Goal: Task Accomplishment & Management: Manage account settings

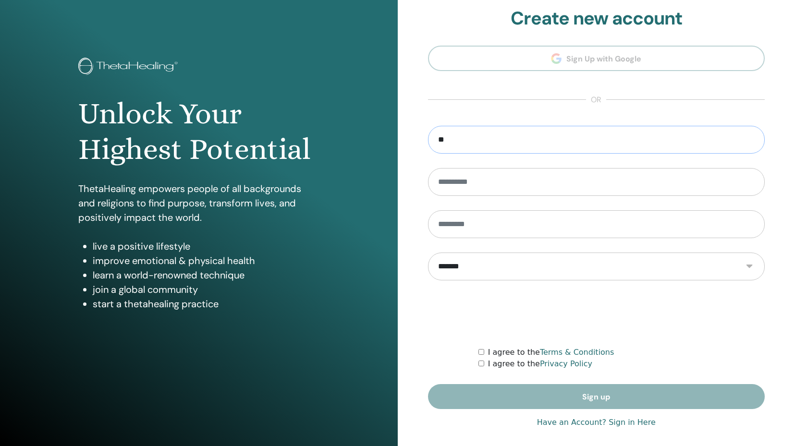
scroll to position [12, 0]
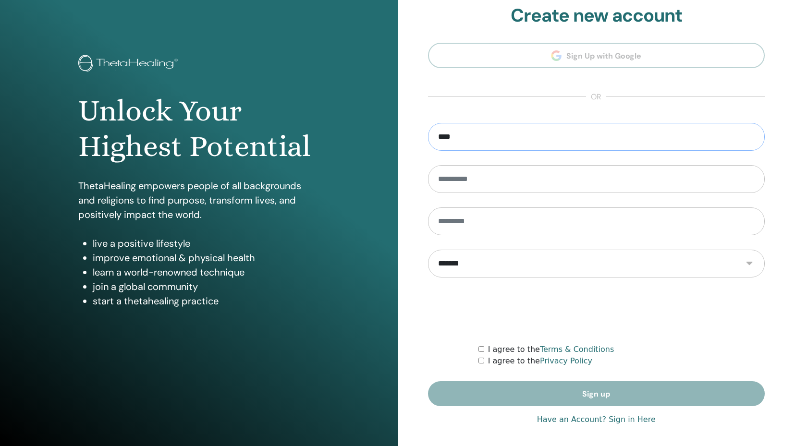
type input "**********"
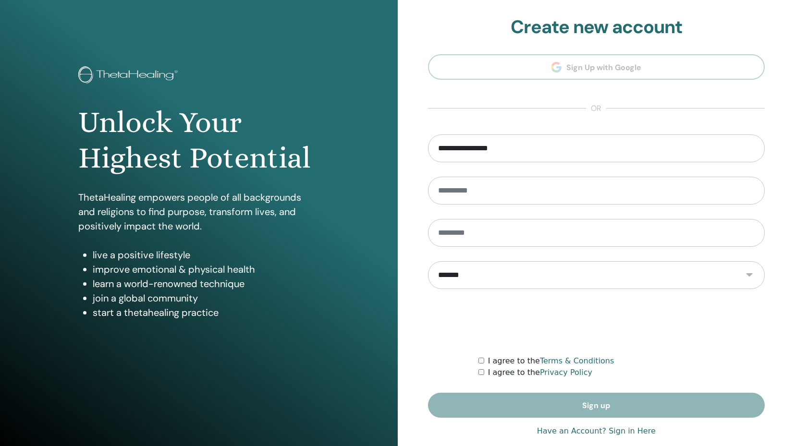
scroll to position [0, 0]
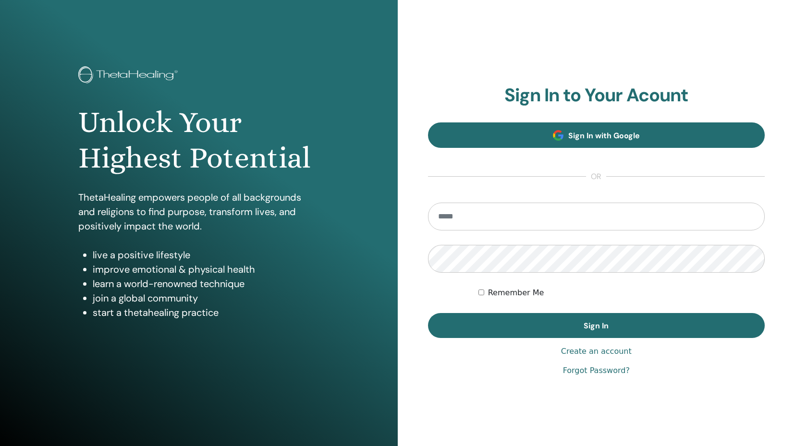
scroll to position [0, 0]
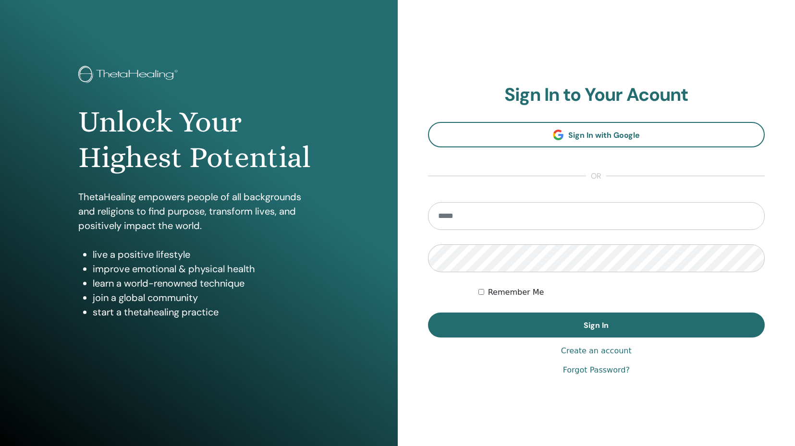
click at [470, 220] on input "email" at bounding box center [596, 216] width 337 height 28
type input "**********"
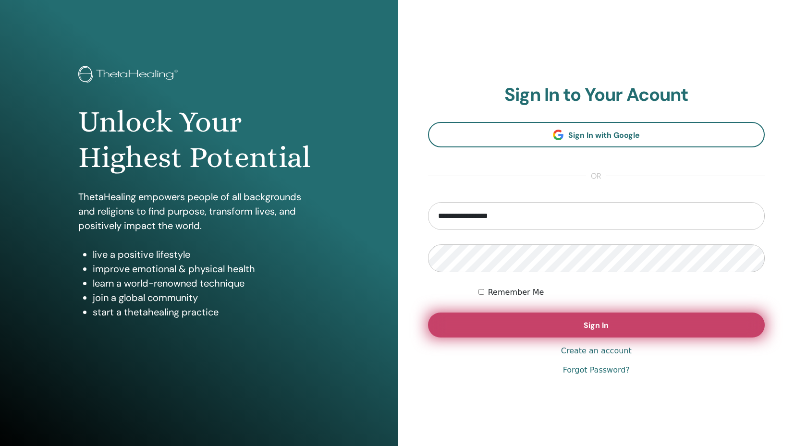
click at [557, 331] on button "Sign In" at bounding box center [596, 325] width 337 height 25
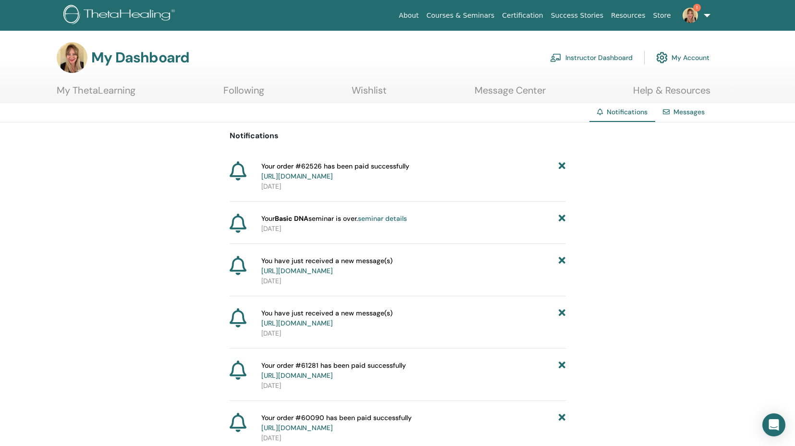
click at [689, 113] on link "Messages" at bounding box center [688, 112] width 31 height 9
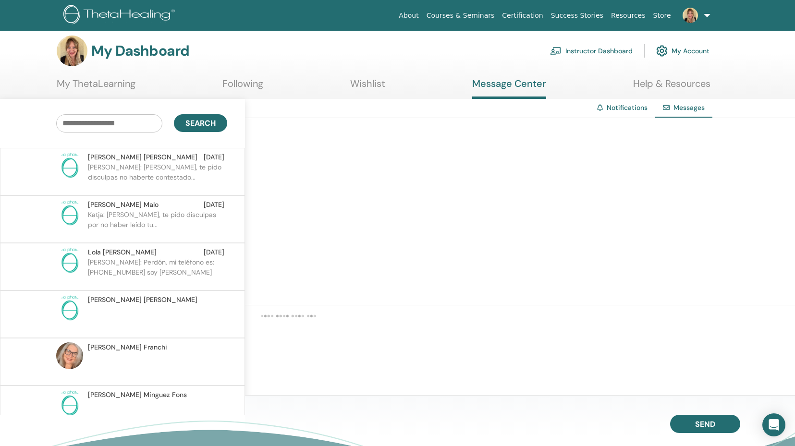
scroll to position [6, 0]
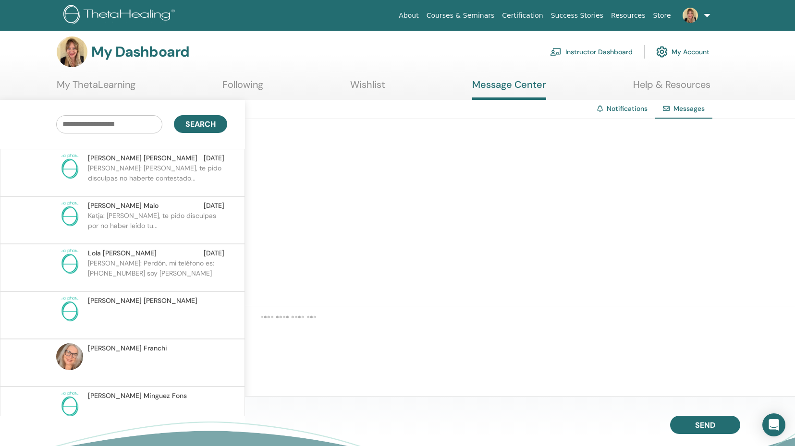
click at [484, 15] on link "Courses & Seminars" at bounding box center [461, 16] width 76 height 18
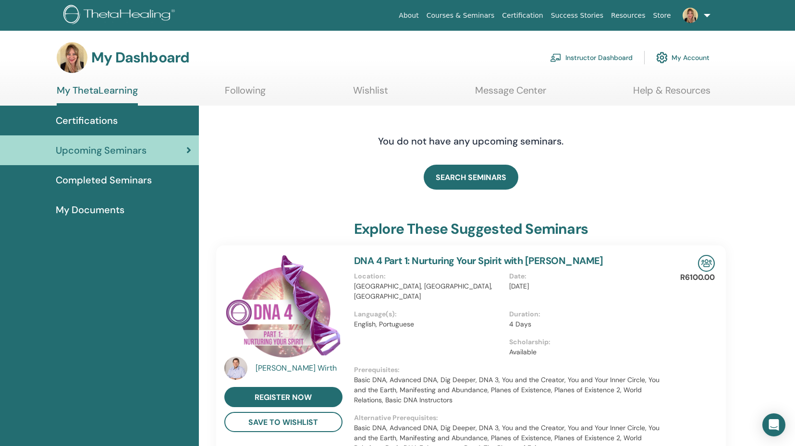
click at [624, 61] on link "Instructor Dashboard" at bounding box center [591, 57] width 83 height 21
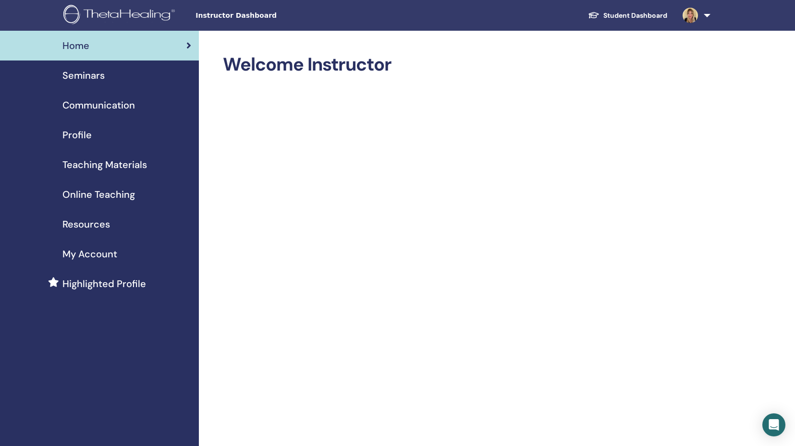
click at [100, 74] on span "Seminars" at bounding box center [83, 75] width 42 height 14
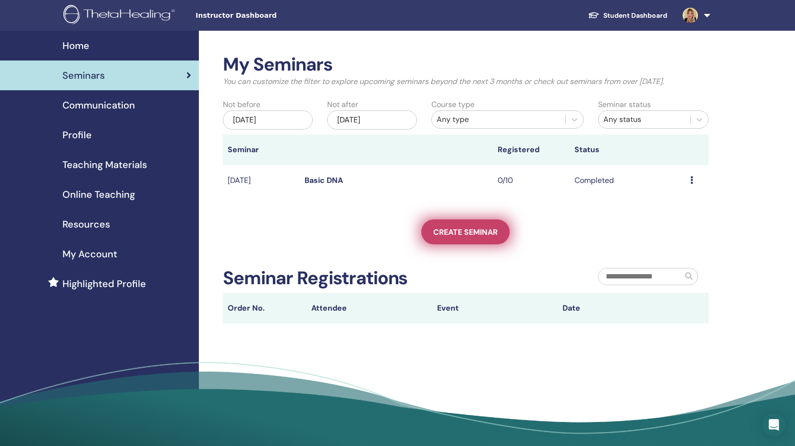
click at [479, 240] on link "Create seminar" at bounding box center [465, 232] width 88 height 25
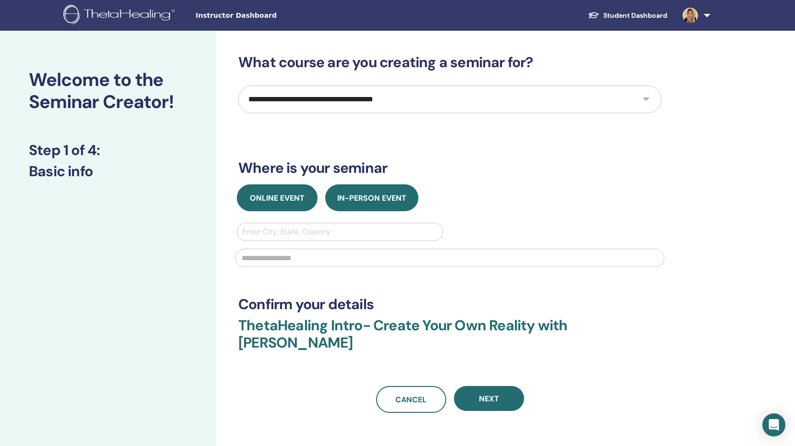
click at [284, 202] on span "Online Event" at bounding box center [277, 198] width 55 height 10
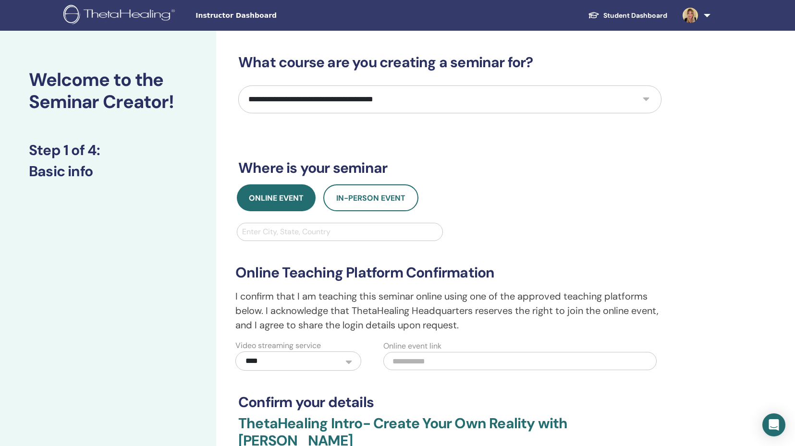
select select "*"
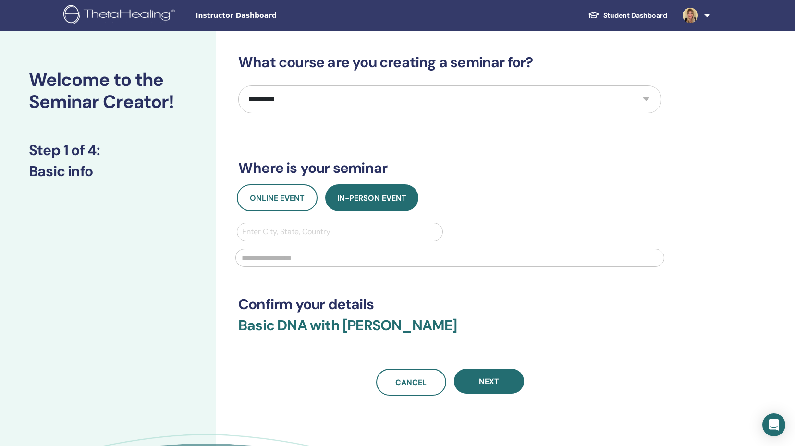
drag, startPoint x: 302, startPoint y: 203, endPoint x: 358, endPoint y: 237, distance: 66.1
click at [303, 204] on button "Online Event" at bounding box center [277, 197] width 81 height 27
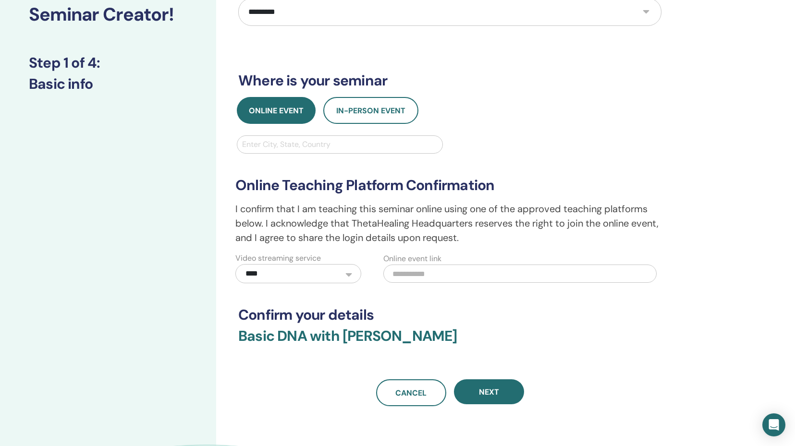
scroll to position [181, 0]
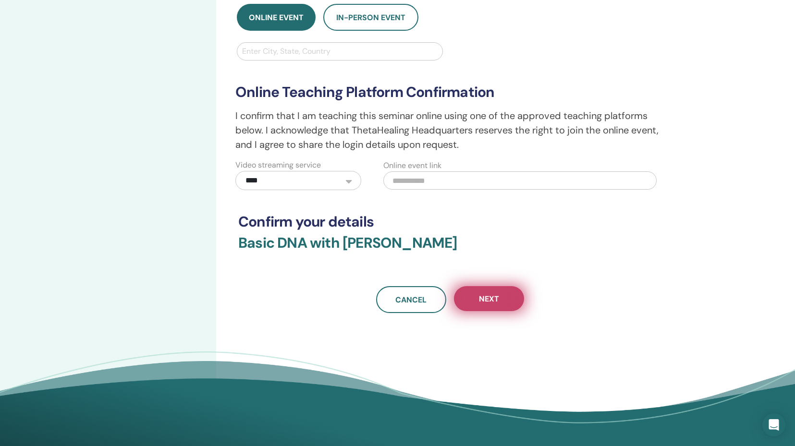
click at [494, 295] on span "Next" at bounding box center [489, 299] width 20 height 10
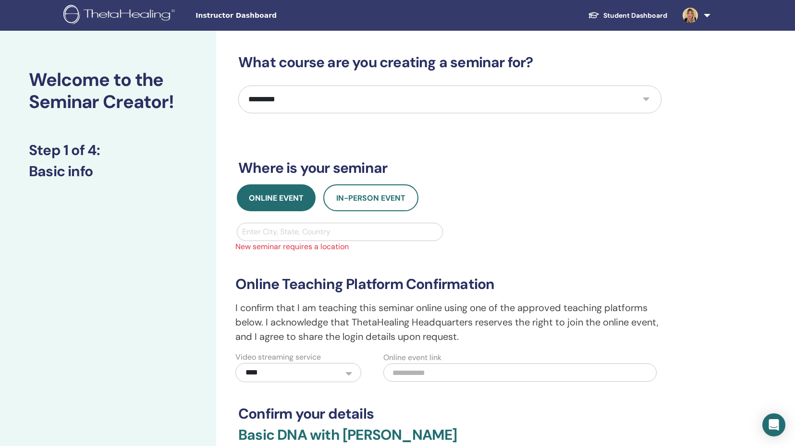
scroll to position [0, 0]
click at [277, 232] on div "Enter City, State, Country" at bounding box center [339, 232] width 195 height 12
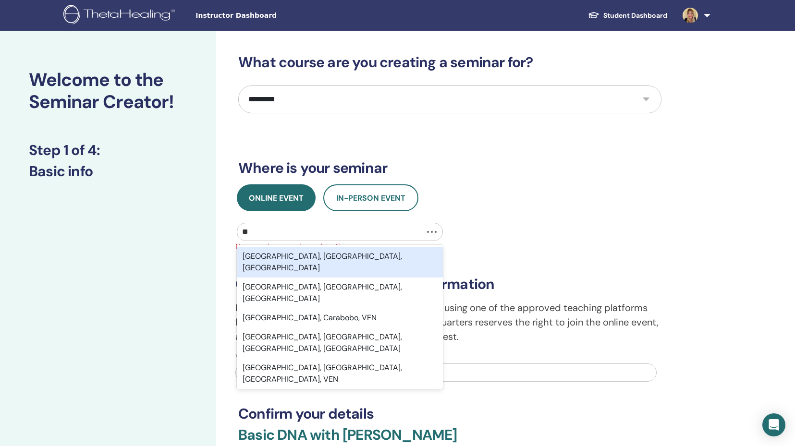
type input "*"
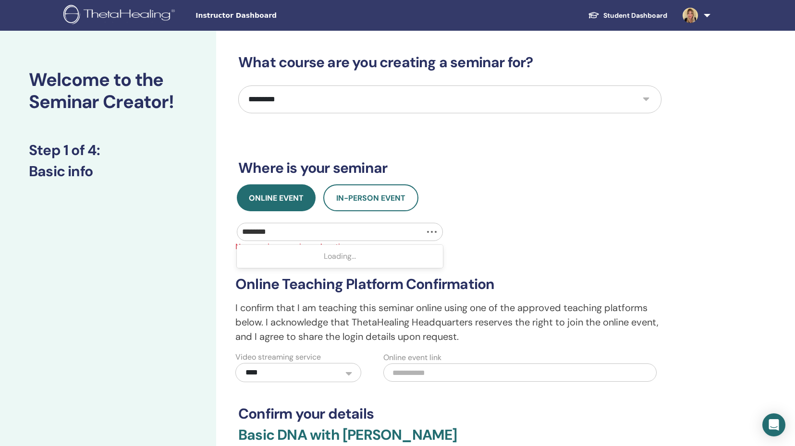
type input "*********"
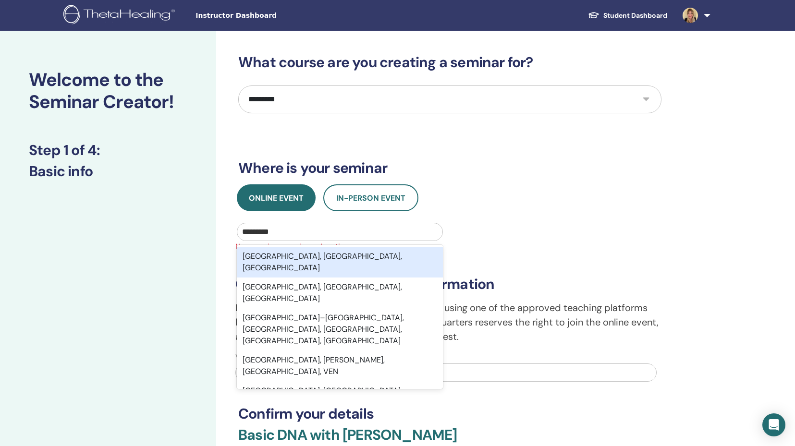
click at [324, 259] on div "Barcelona, Cataluña, ESP" at bounding box center [340, 262] width 206 height 31
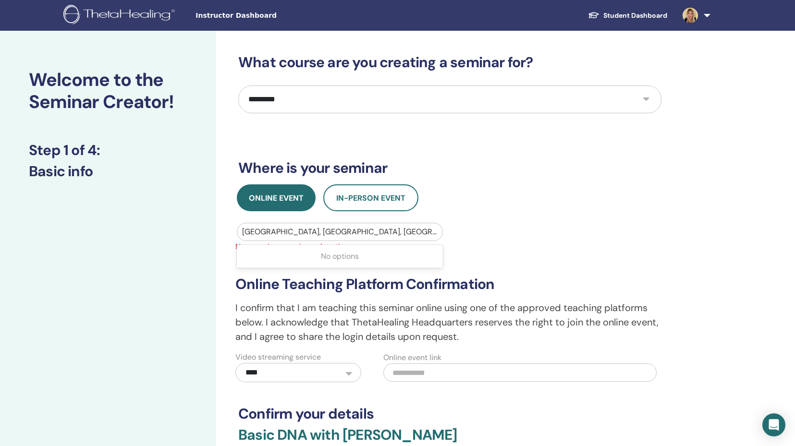
click at [357, 233] on div at bounding box center [339, 231] width 195 height 13
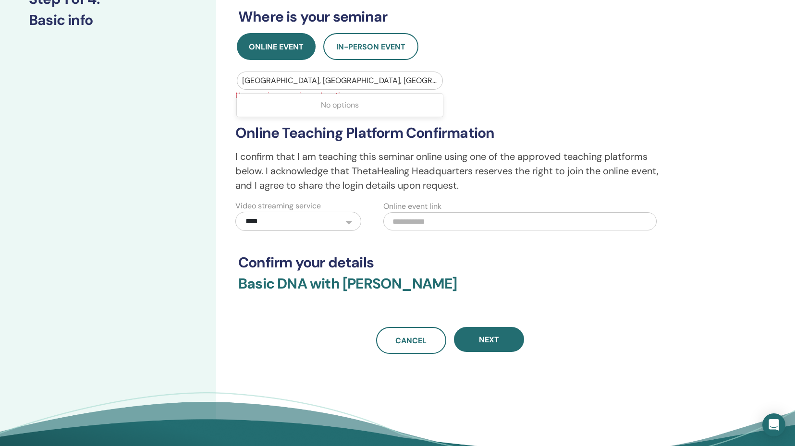
scroll to position [170, 0]
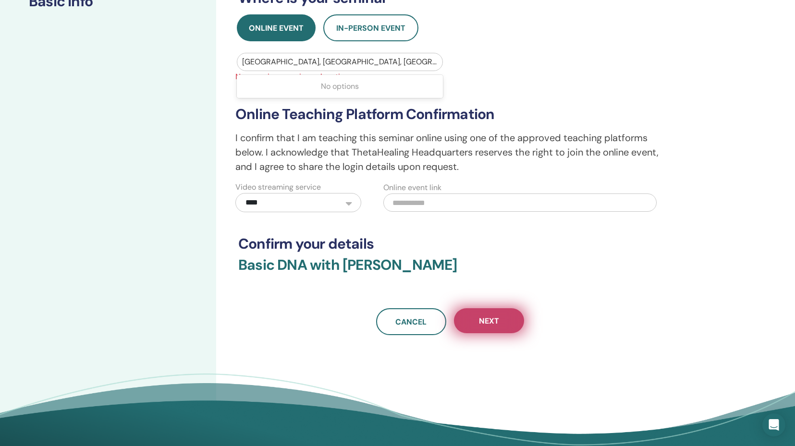
click at [506, 322] on button "Next" at bounding box center [489, 320] width 70 height 25
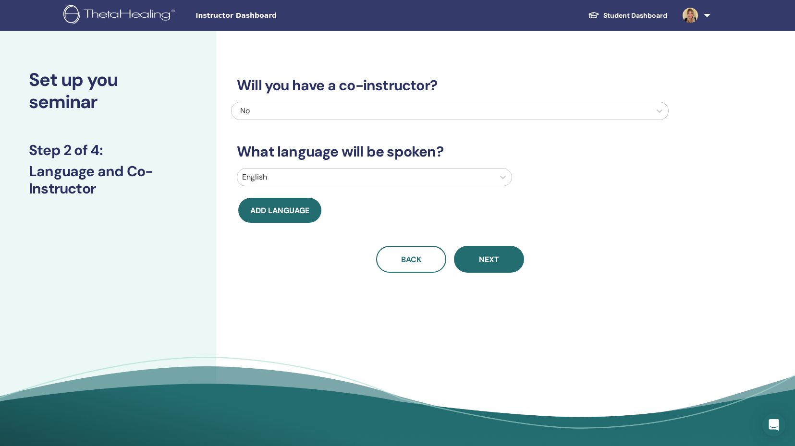
scroll to position [0, 0]
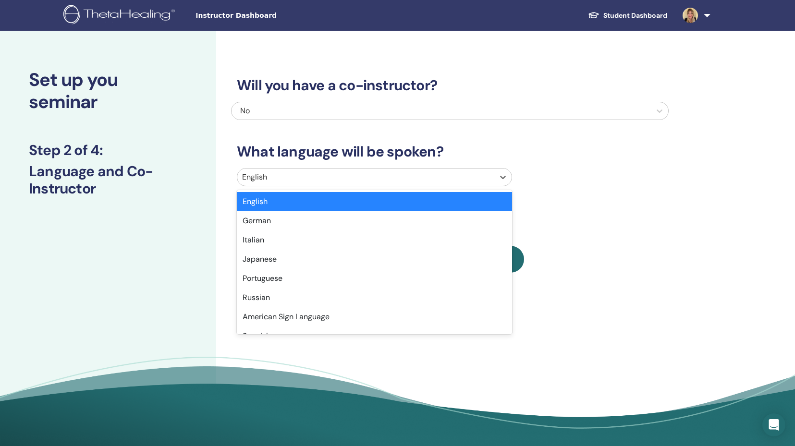
click at [279, 176] on div at bounding box center [365, 177] width 247 height 13
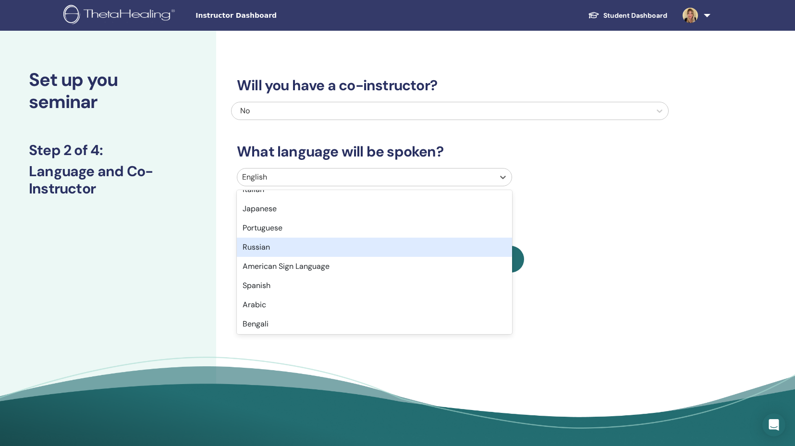
scroll to position [59, 0]
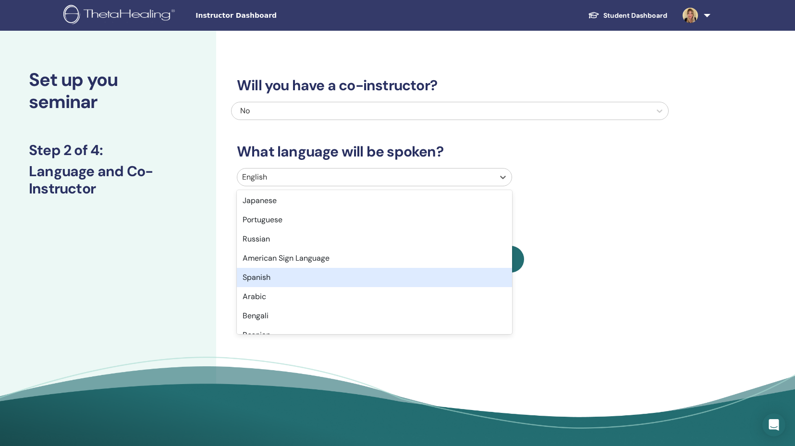
click at [276, 279] on div "Spanish" at bounding box center [374, 277] width 275 height 19
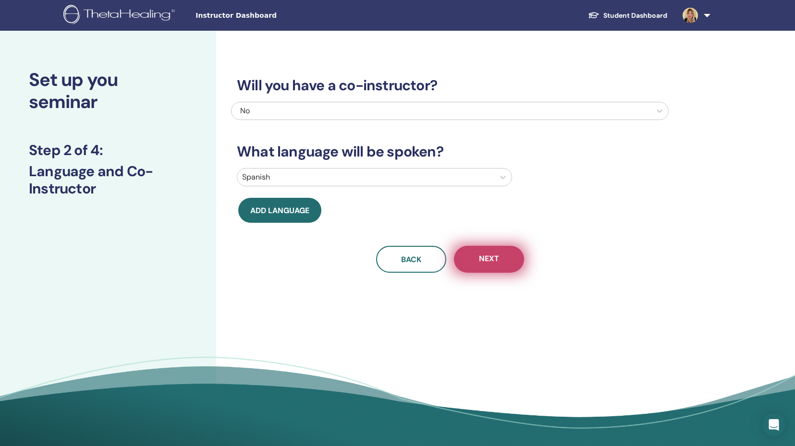
click at [487, 256] on span "Next" at bounding box center [489, 260] width 20 height 12
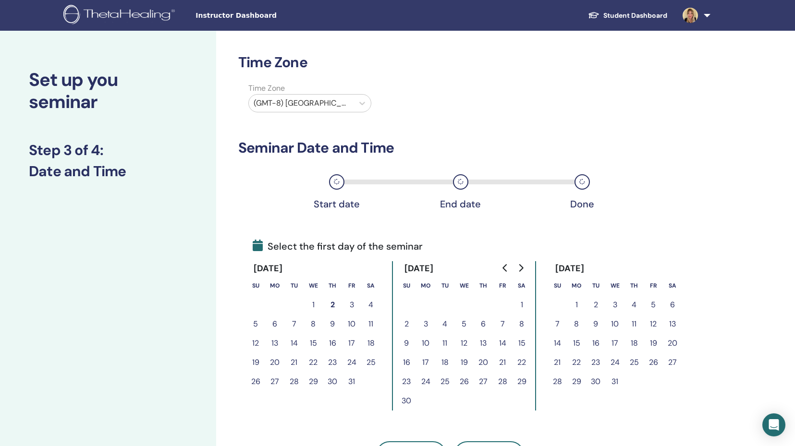
click at [502, 342] on button "14" at bounding box center [502, 343] width 19 height 19
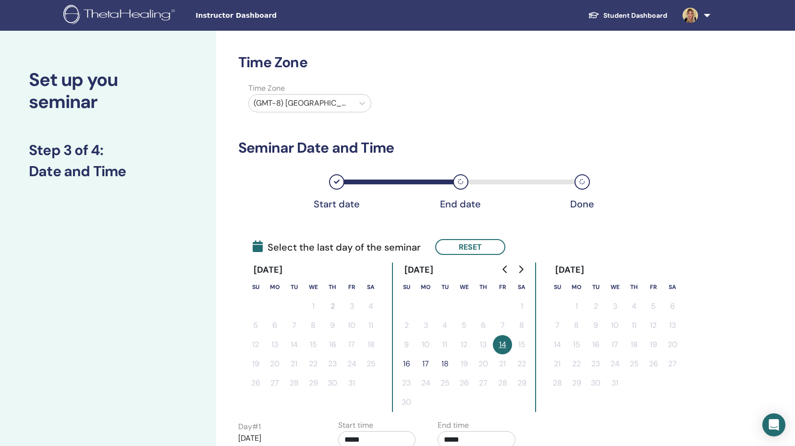
click at [406, 364] on button "16" at bounding box center [406, 363] width 19 height 19
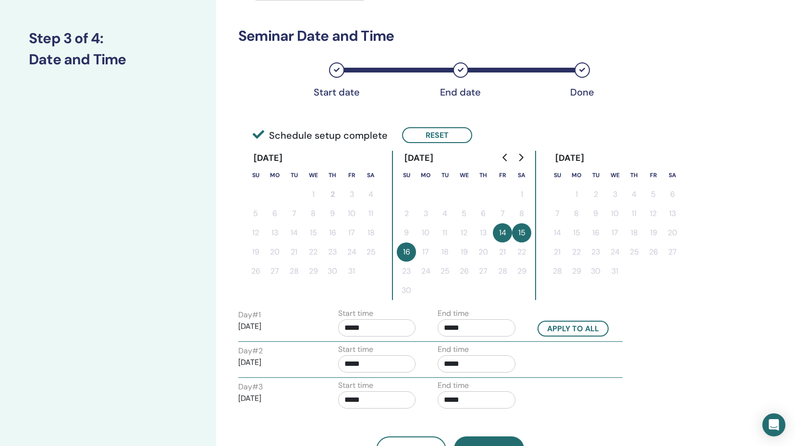
scroll to position [159, 0]
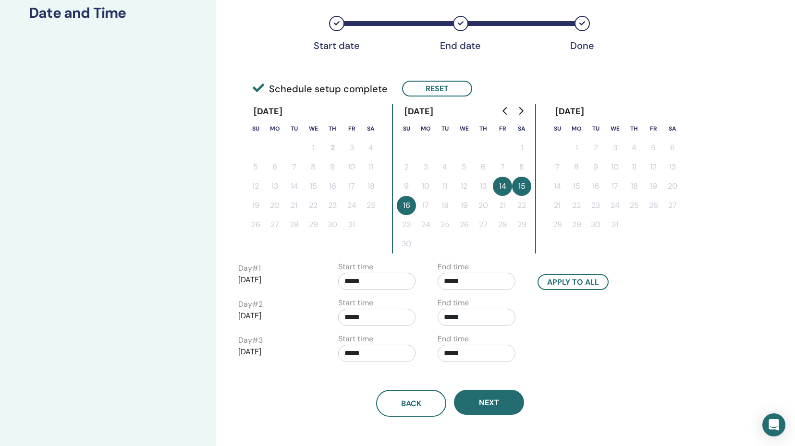
click at [361, 281] on input "*****" at bounding box center [377, 281] width 78 height 17
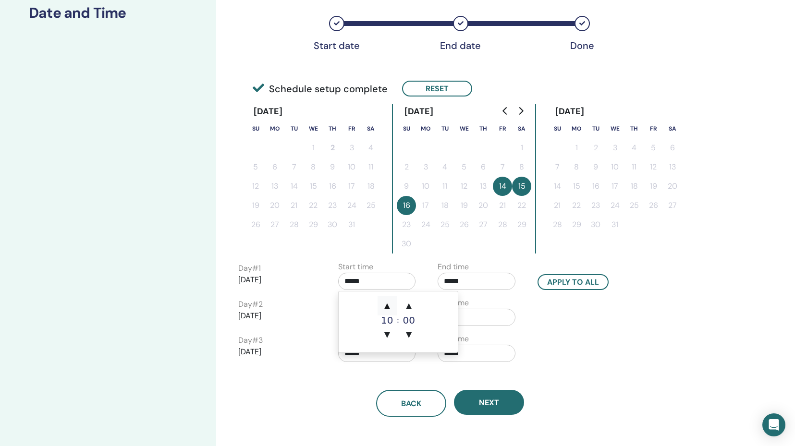
click at [388, 306] on span "▲" at bounding box center [387, 305] width 19 height 19
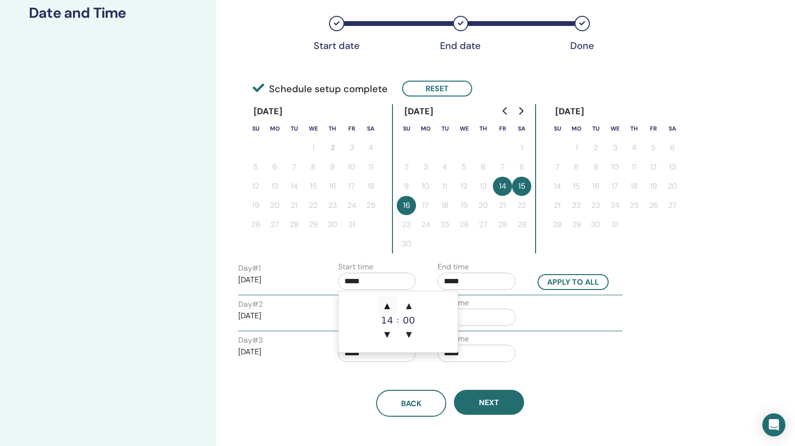
type input "*****"
click at [388, 306] on span "▲" at bounding box center [387, 305] width 19 height 19
click at [386, 335] on span "▼" at bounding box center [387, 334] width 19 height 19
click at [407, 306] on span "▲" at bounding box center [408, 305] width 19 height 19
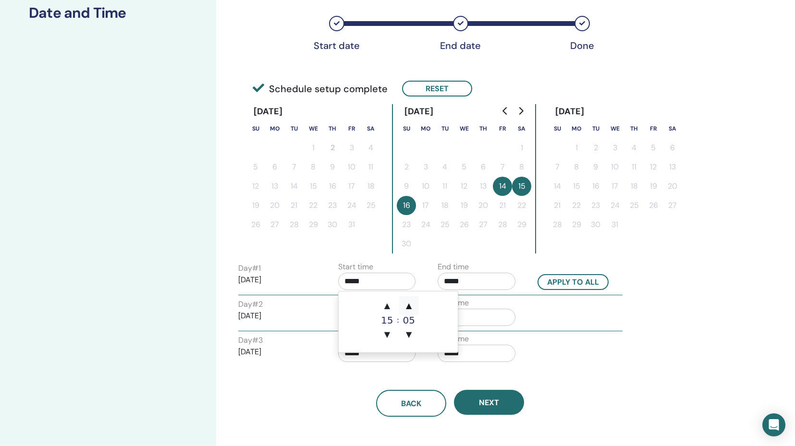
click at [407, 306] on span "▲" at bounding box center [408, 305] width 19 height 19
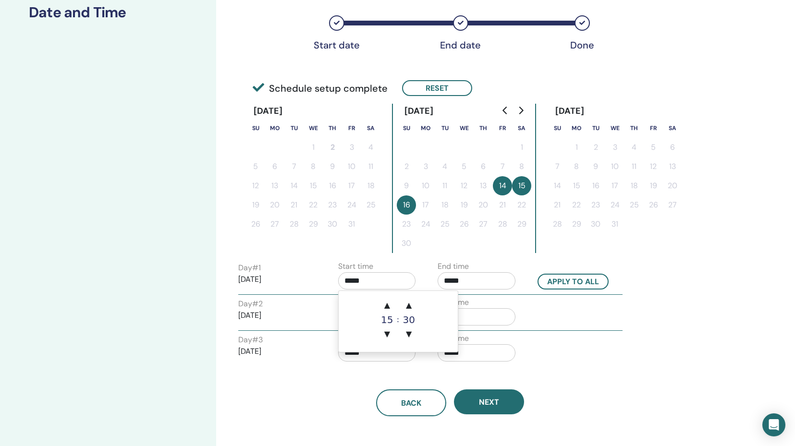
click at [469, 283] on input "*****" at bounding box center [477, 280] width 78 height 17
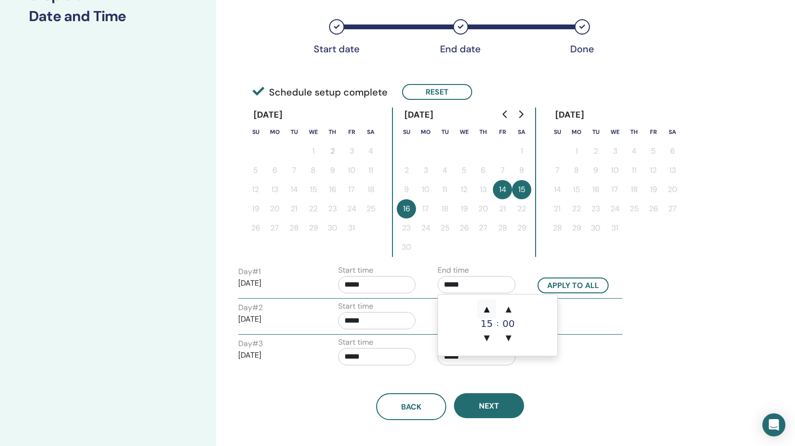
scroll to position [156, 0]
click at [488, 310] on span "▲" at bounding box center [486, 309] width 19 height 19
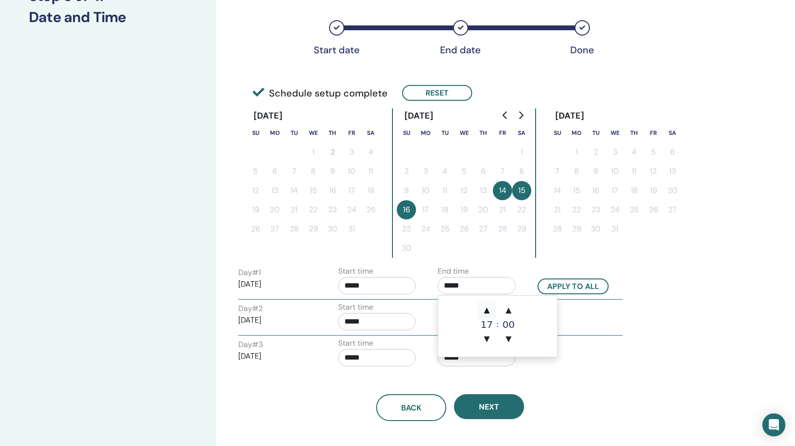
click at [488, 310] on span "▲" at bounding box center [486, 310] width 19 height 19
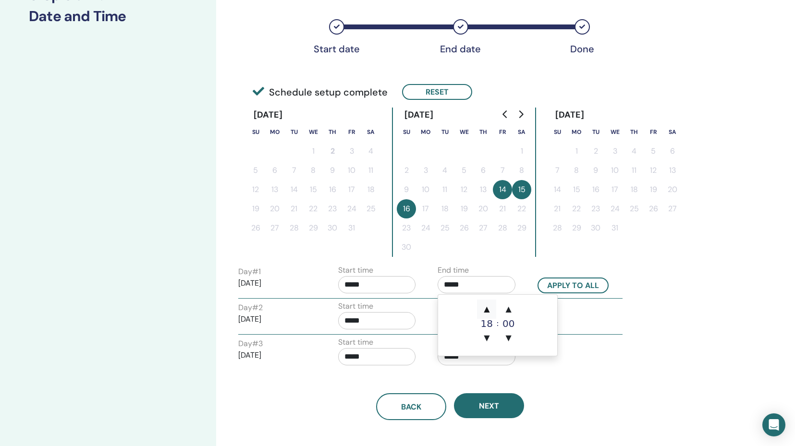
click at [488, 310] on span "▲" at bounding box center [486, 309] width 19 height 19
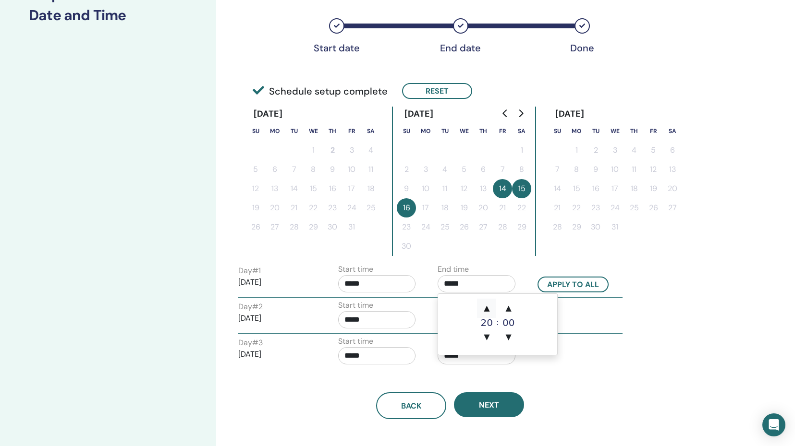
click at [488, 310] on span "▲" at bounding box center [486, 308] width 19 height 19
click at [488, 310] on span "▲" at bounding box center [486, 307] width 19 height 19
type input "*****"
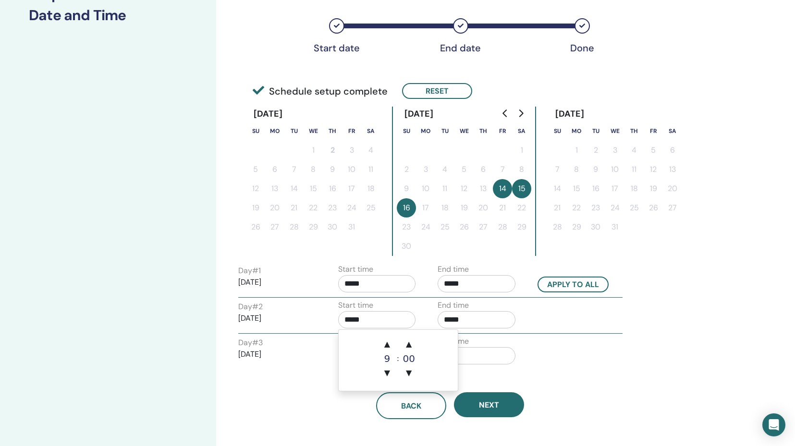
click at [348, 322] on input "*****" at bounding box center [377, 319] width 78 height 17
click at [388, 345] on span "▲" at bounding box center [387, 344] width 19 height 19
type input "*****"
click at [452, 320] on input "*****" at bounding box center [477, 319] width 78 height 17
click at [487, 347] on span "▲" at bounding box center [486, 344] width 19 height 19
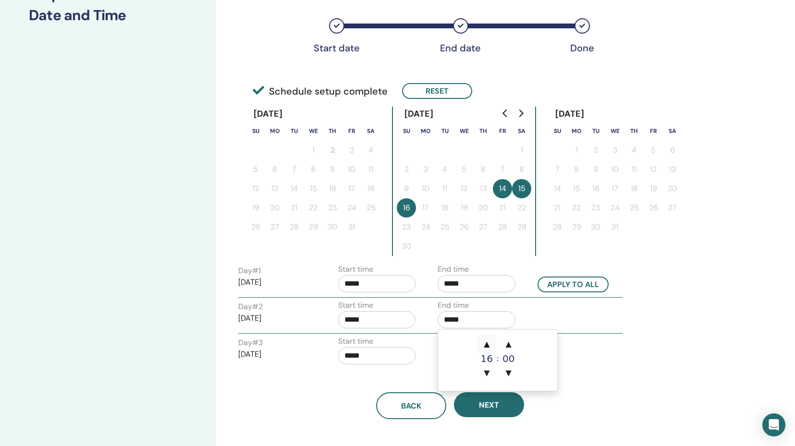
type input "*****"
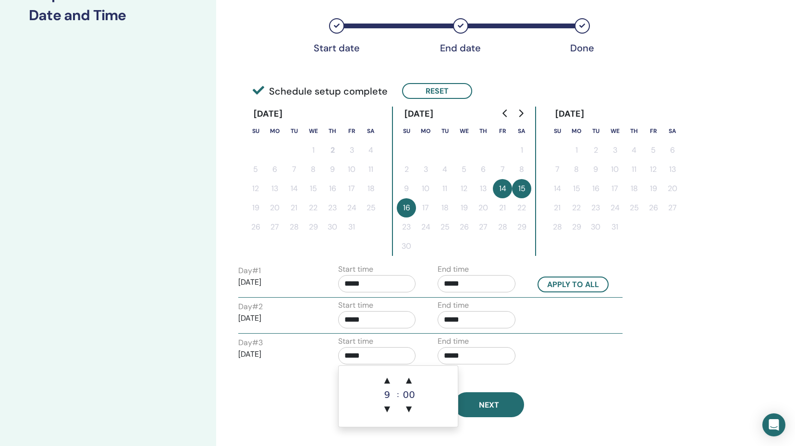
click at [373, 359] on input "*****" at bounding box center [377, 355] width 78 height 17
click at [387, 378] on span "▲" at bounding box center [387, 380] width 19 height 19
type input "*****"
click at [471, 356] on input "*****" at bounding box center [477, 355] width 78 height 17
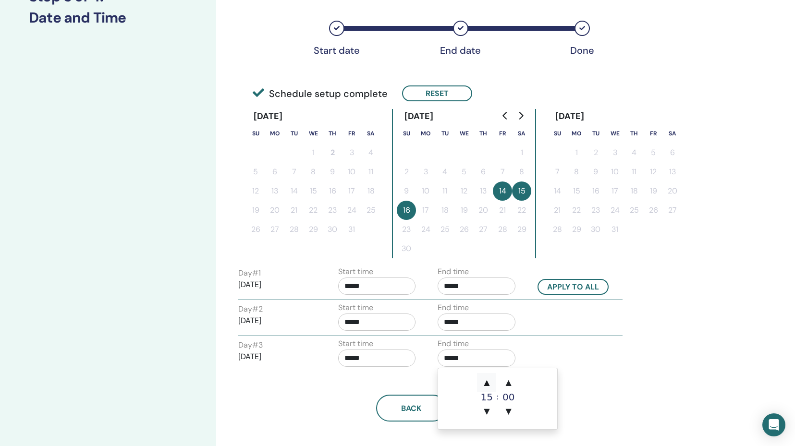
scroll to position [154, 0]
drag, startPoint x: 486, startPoint y: 383, endPoint x: 497, endPoint y: 385, distance: 10.8
click at [486, 383] on span "▲" at bounding box center [486, 382] width 19 height 19
type input "*****"
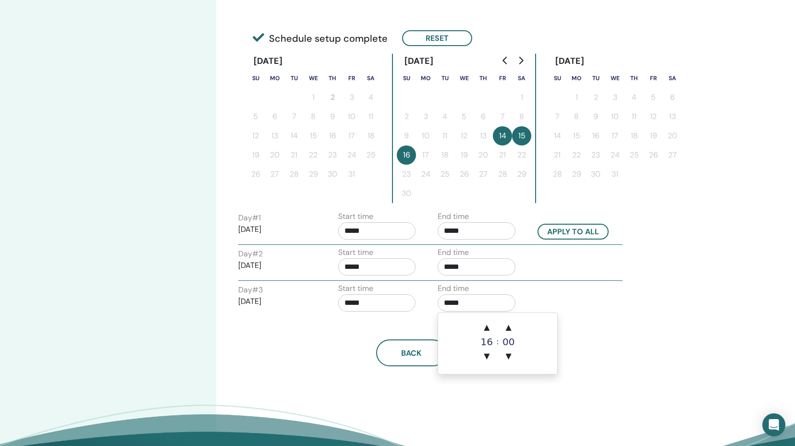
scroll to position [209, 0]
click at [316, 375] on div "Time Zone Time Zone (GMT-8) US/Alaska Seminar Date and Time Start date End date…" at bounding box center [481, 160] width 530 height 679
click at [377, 230] on input "*****" at bounding box center [377, 230] width 78 height 17
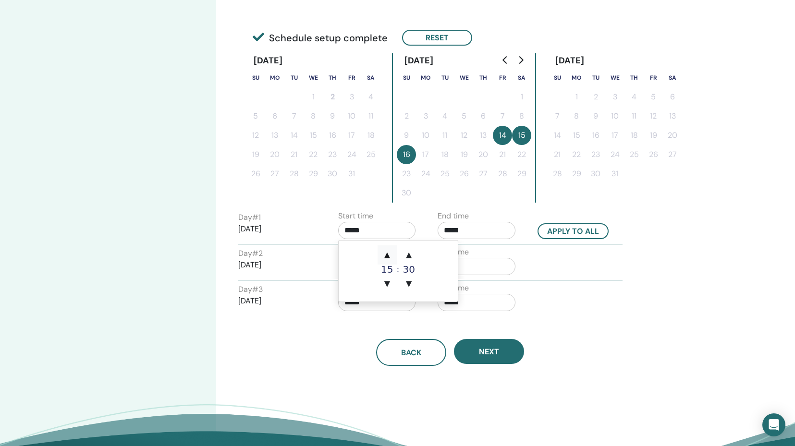
click at [386, 256] on span "▲" at bounding box center [387, 254] width 19 height 19
click at [386, 284] on span "▼" at bounding box center [387, 283] width 19 height 19
type input "*****"
click at [628, 349] on div "Back Next" at bounding box center [450, 352] width 438 height 27
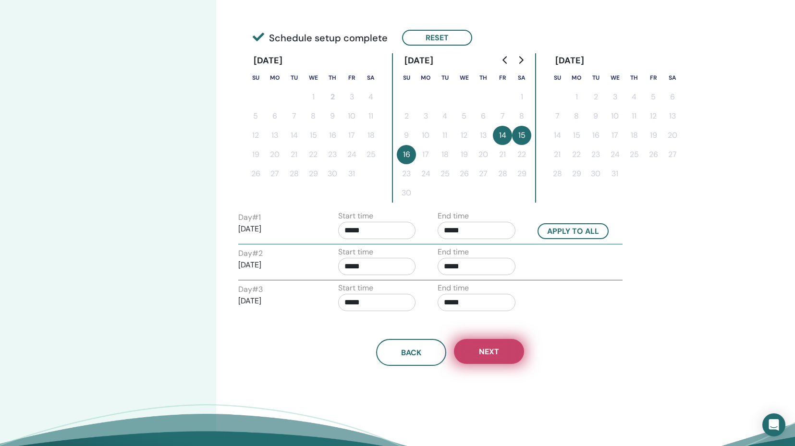
click at [495, 354] on span "Next" at bounding box center [489, 352] width 20 height 10
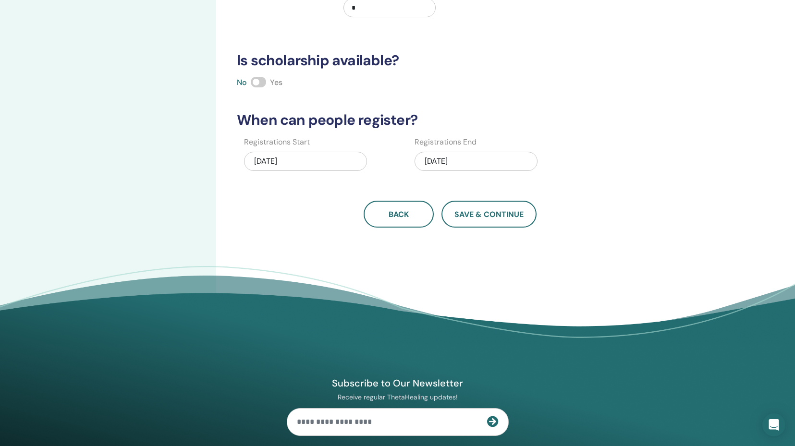
click at [261, 82] on span at bounding box center [258, 82] width 15 height 11
drag, startPoint x: 505, startPoint y: 216, endPoint x: 576, endPoint y: 247, distance: 77.8
click at [506, 216] on span "Save & Continue" at bounding box center [488, 214] width 69 height 10
click at [499, 216] on span "Save & Continue" at bounding box center [488, 214] width 69 height 10
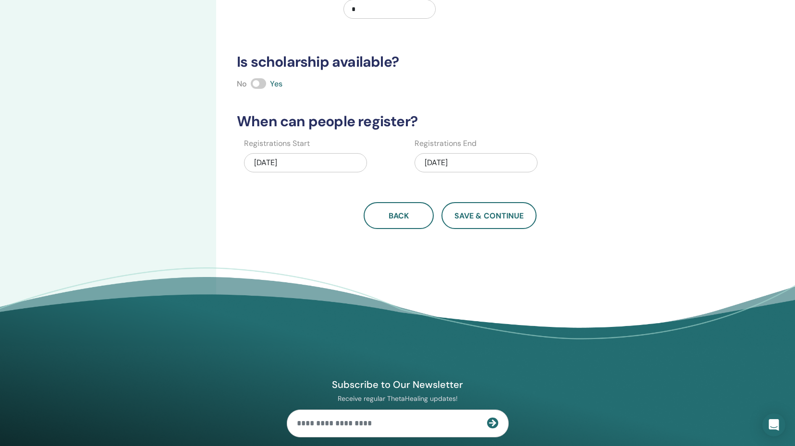
click at [351, 166] on div "10/02/2025" at bounding box center [305, 162] width 123 height 19
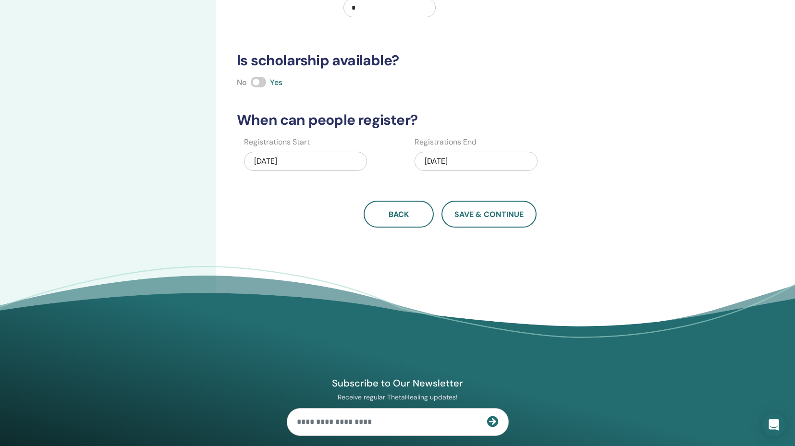
click at [351, 166] on div "10/02/2025" at bounding box center [305, 161] width 123 height 19
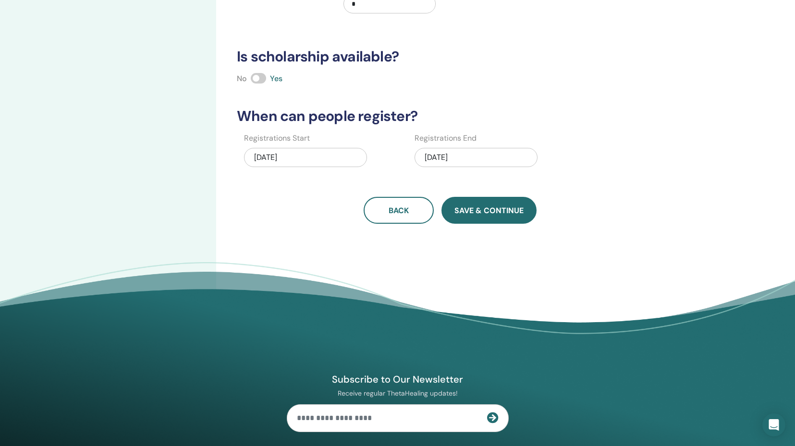
click at [480, 207] on span "Save & Continue" at bounding box center [488, 211] width 69 height 10
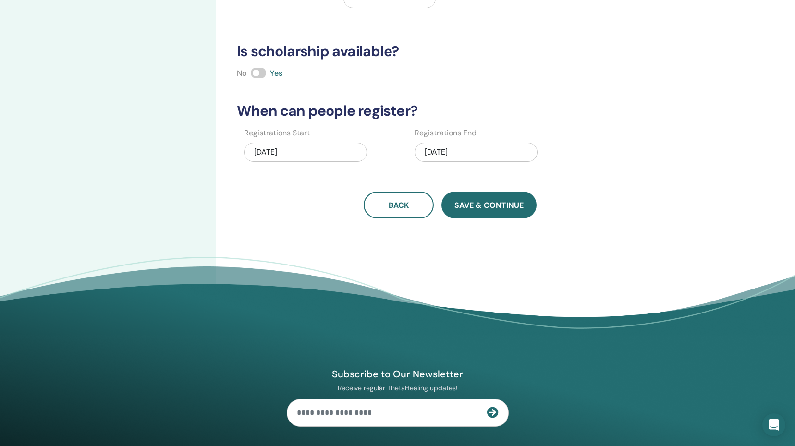
scroll to position [219, 0]
click at [487, 203] on span "Save & Continue" at bounding box center [488, 205] width 69 height 10
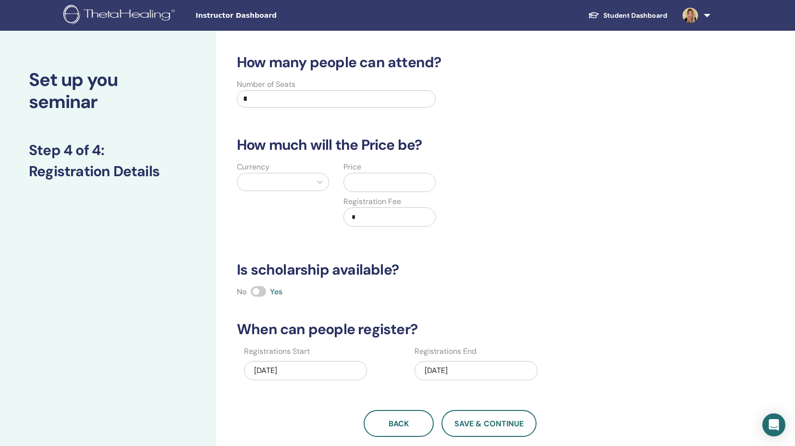
scroll to position [0, 0]
click at [282, 98] on input "*" at bounding box center [336, 98] width 199 height 17
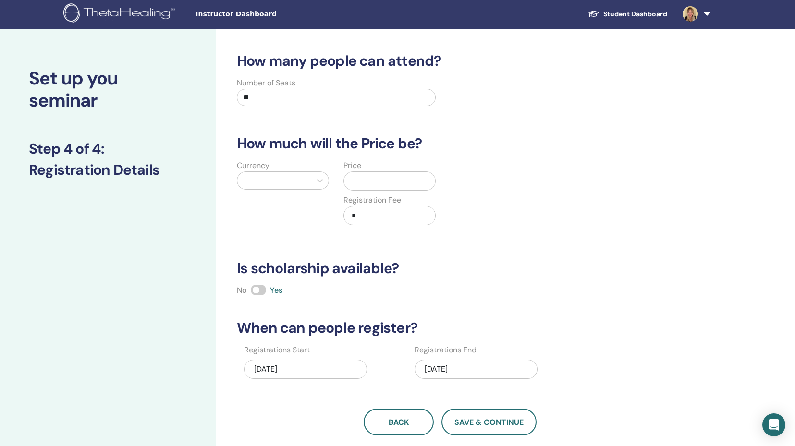
type input "**"
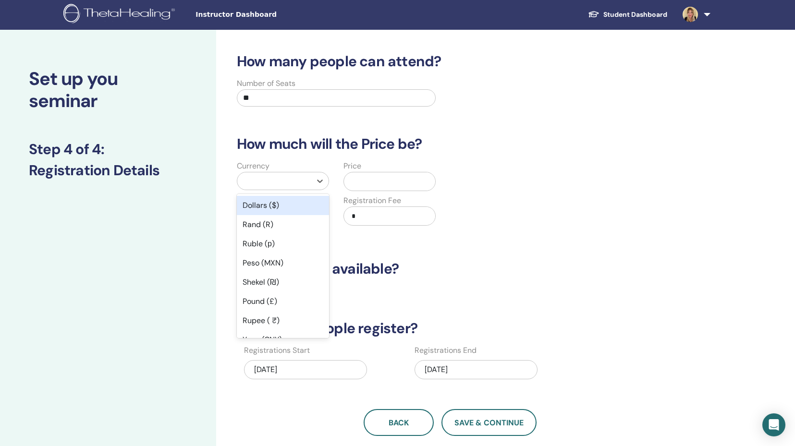
click at [270, 182] on div at bounding box center [274, 180] width 64 height 13
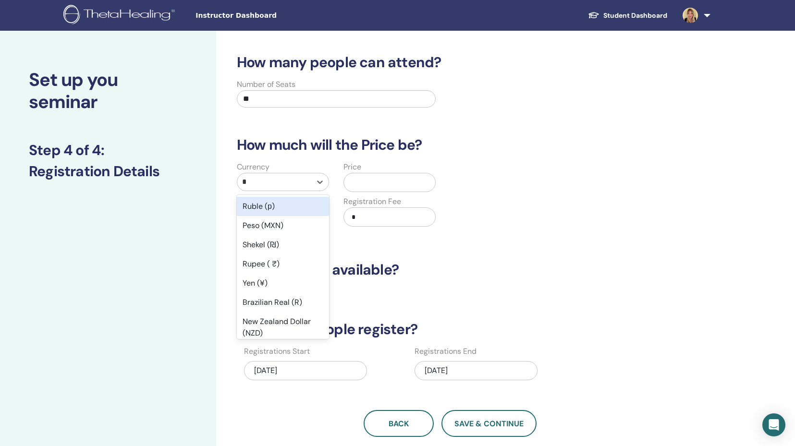
scroll to position [0, 0]
type input "**"
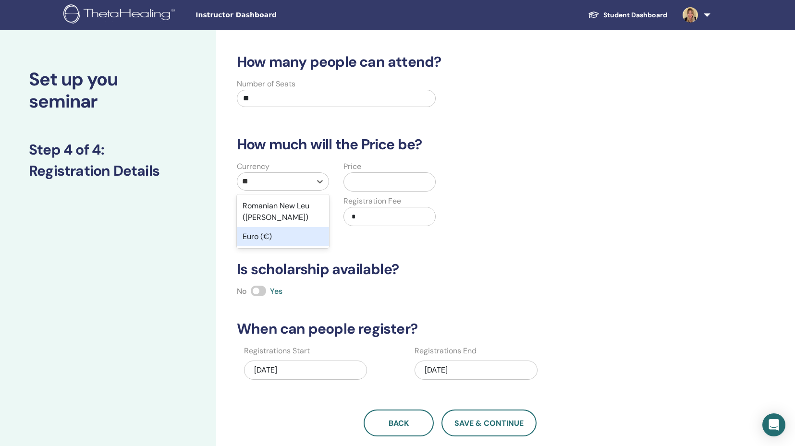
scroll to position [1, 0]
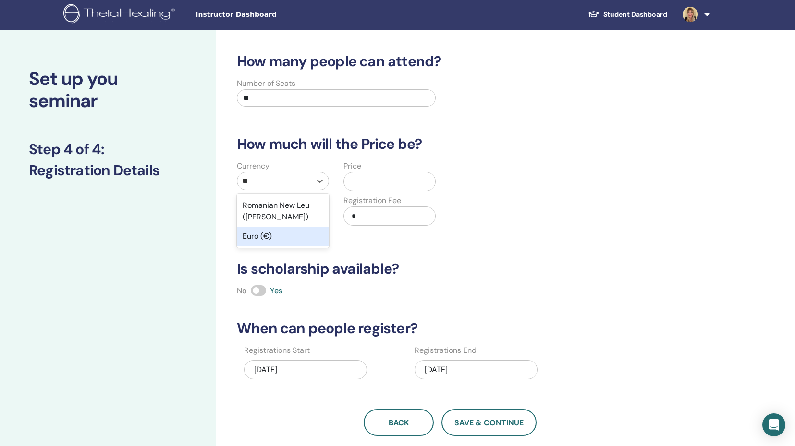
click at [281, 240] on div "Euro (€)" at bounding box center [283, 236] width 92 height 19
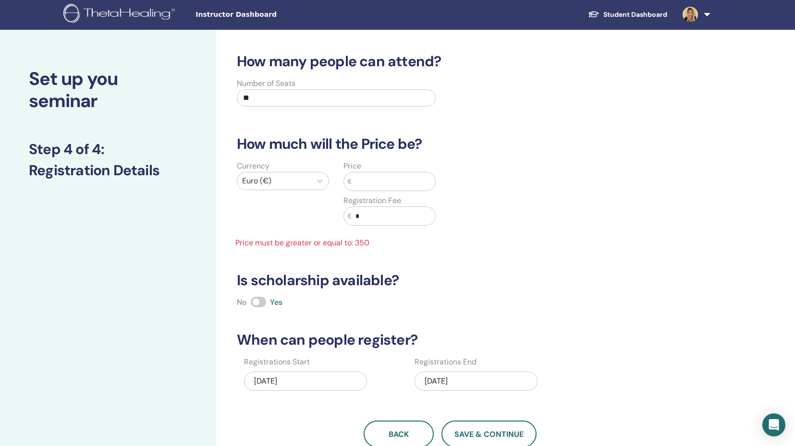
click at [366, 181] on input "text" at bounding box center [394, 181] width 84 height 18
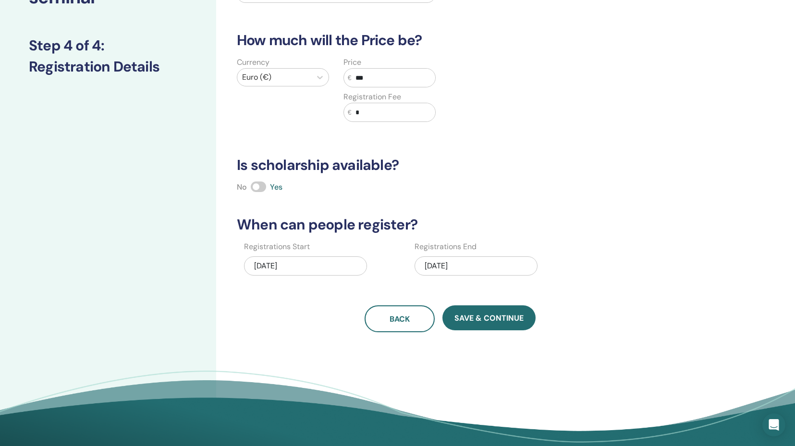
scroll to position [112, 0]
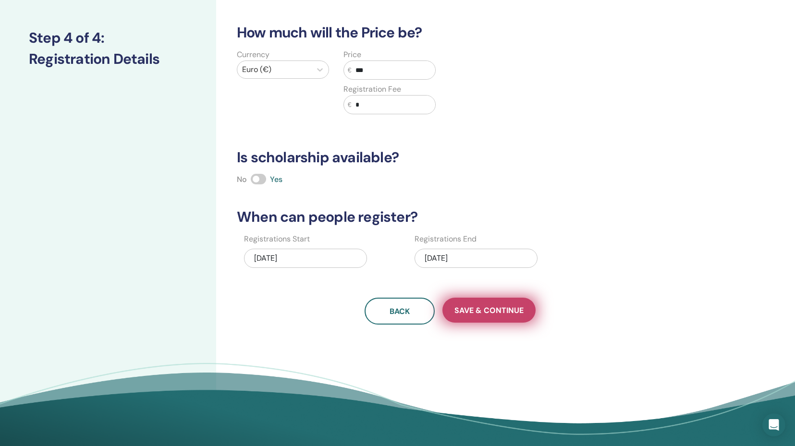
type input "***"
click at [494, 307] on span "Save & Continue" at bounding box center [488, 310] width 69 height 10
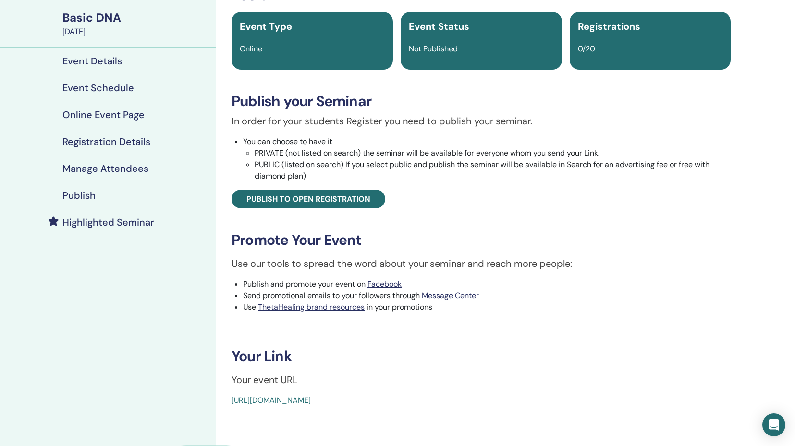
scroll to position [66, 0]
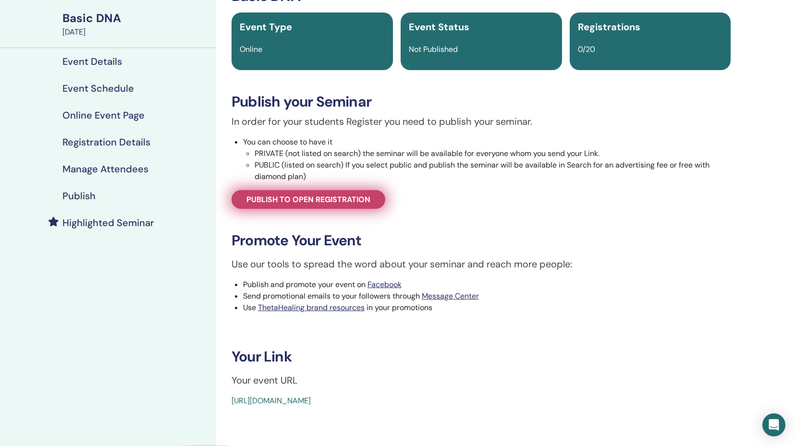
click at [354, 202] on span "Publish to open registration" at bounding box center [308, 200] width 124 height 10
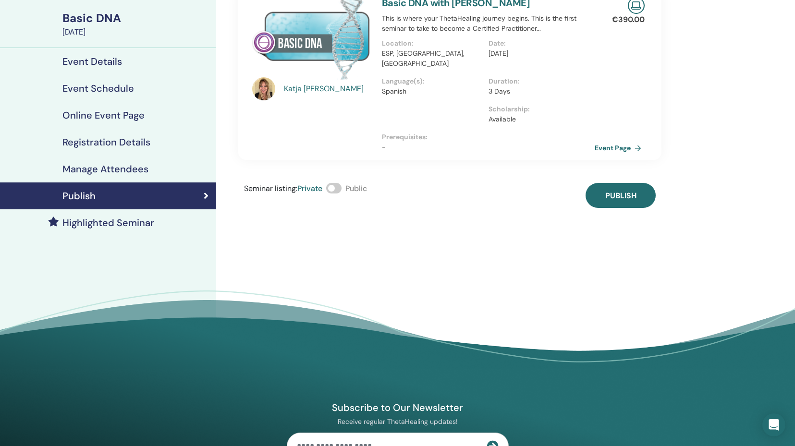
click at [339, 183] on span at bounding box center [333, 188] width 15 height 11
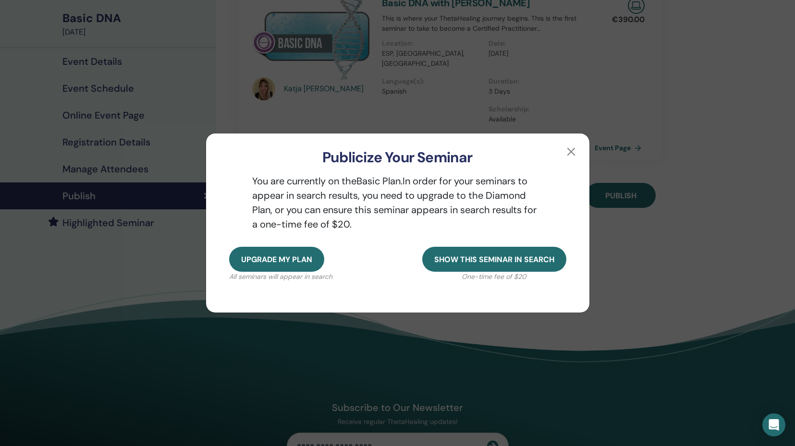
scroll to position [63, 0]
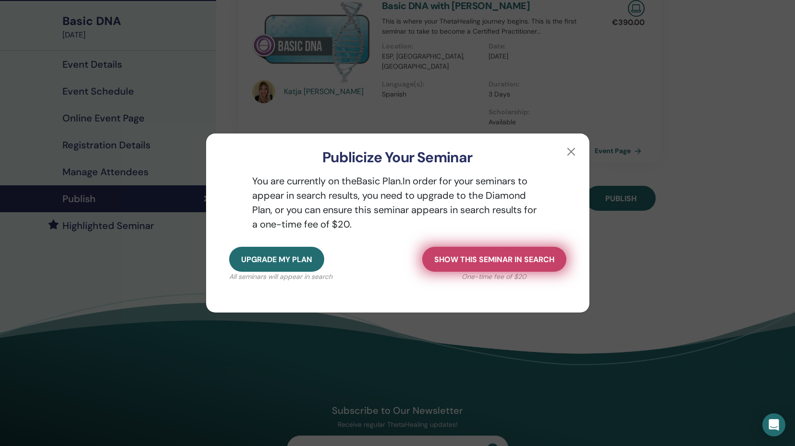
click at [467, 261] on span "Show this seminar in search" at bounding box center [494, 260] width 120 height 10
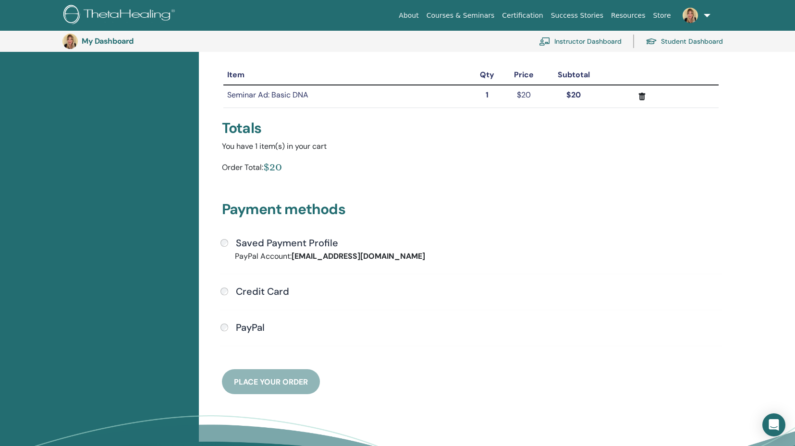
scroll to position [114, 0]
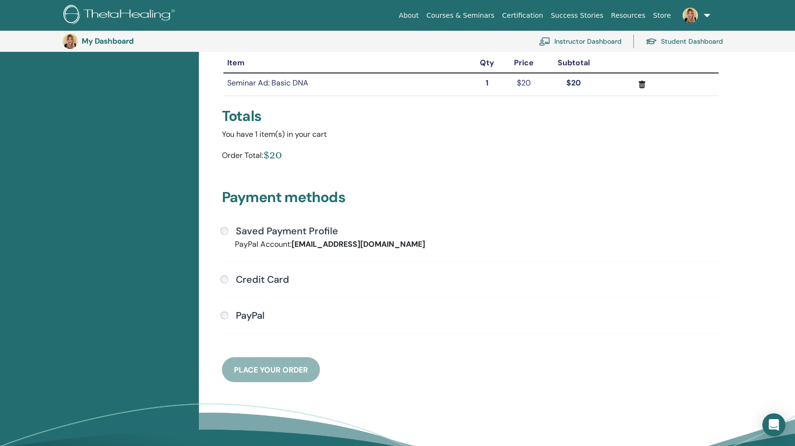
click at [244, 313] on h4 "PayPal" at bounding box center [250, 316] width 29 height 12
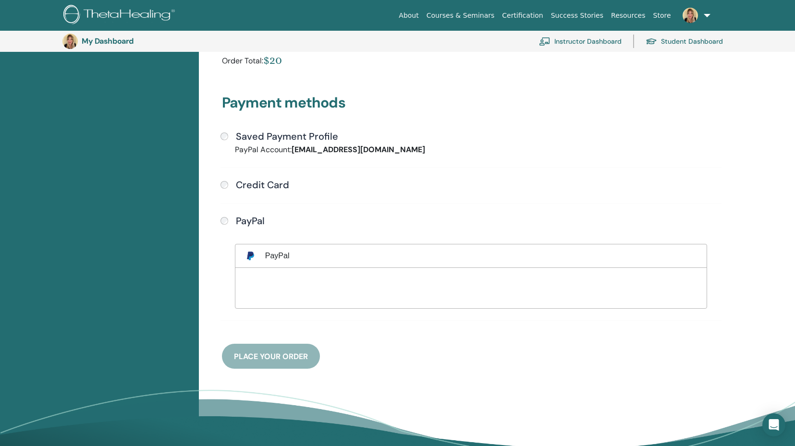
scroll to position [217, 0]
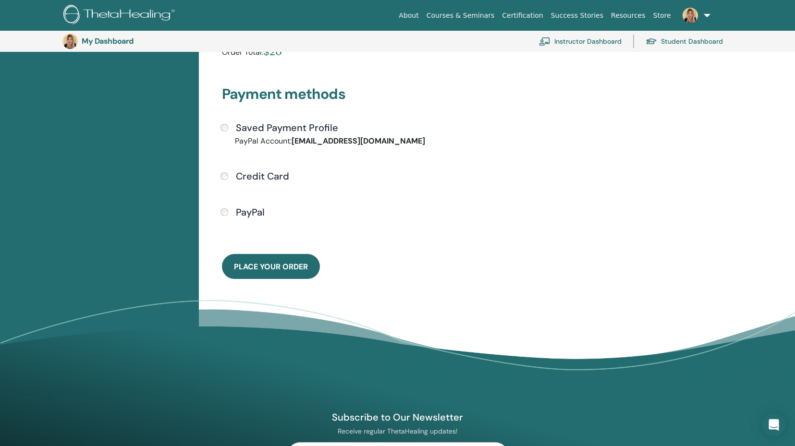
drag, startPoint x: 298, startPoint y: 271, endPoint x: 309, endPoint y: 273, distance: 10.7
click at [298, 271] on button "Place Your Order" at bounding box center [271, 266] width 98 height 25
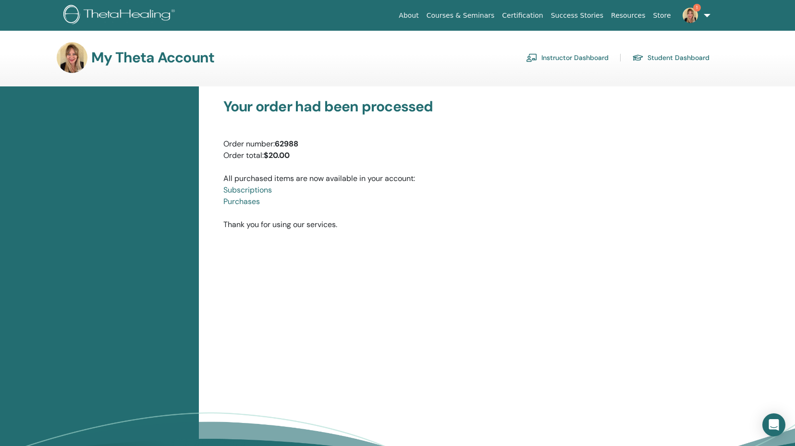
click at [585, 58] on link "Instructor Dashboard" at bounding box center [567, 57] width 83 height 15
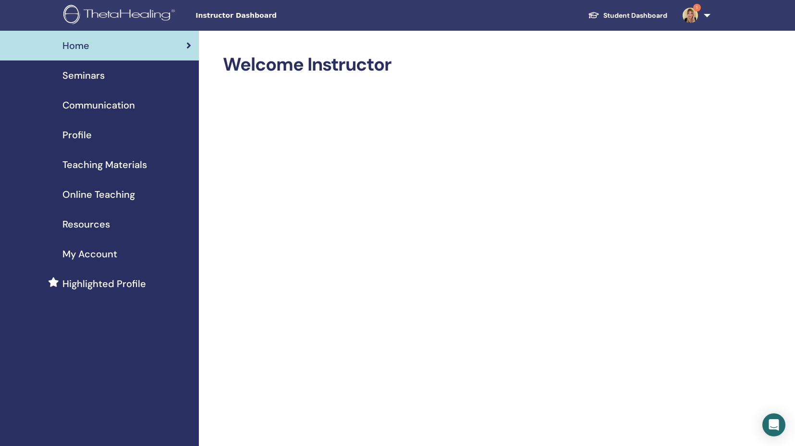
click at [86, 74] on span "Seminars" at bounding box center [83, 75] width 42 height 14
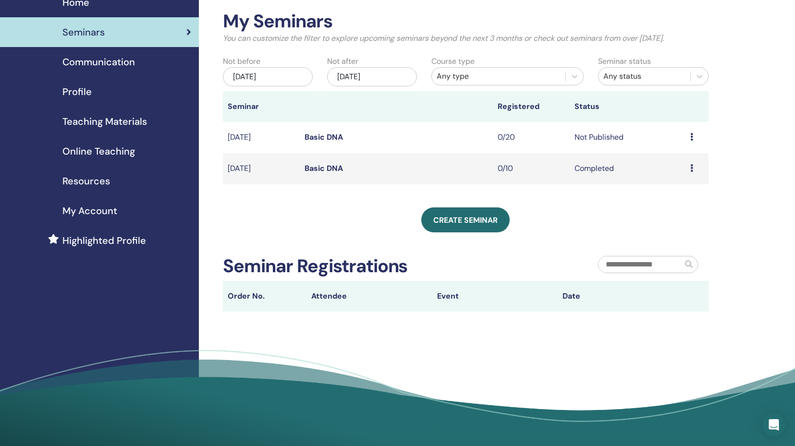
scroll to position [43, 0]
click at [604, 137] on td "Not Published" at bounding box center [628, 137] width 116 height 31
click at [693, 138] on icon at bounding box center [691, 137] width 3 height 8
click at [685, 146] on link "Preview" at bounding box center [673, 145] width 27 height 10
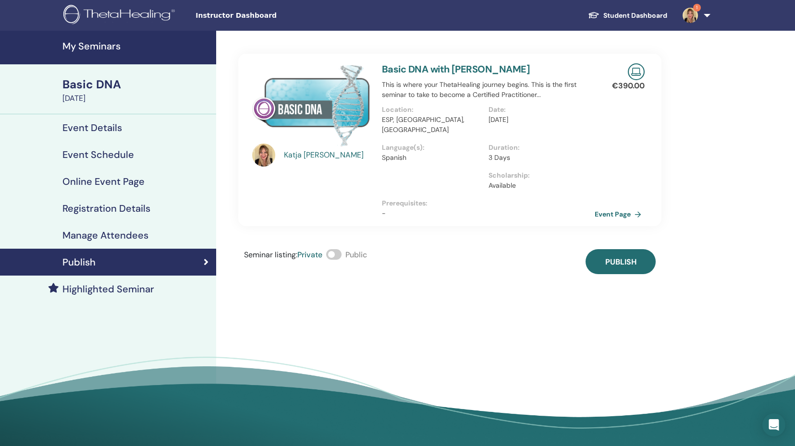
click at [337, 249] on span at bounding box center [333, 254] width 15 height 11
click at [632, 257] on span "Publish" at bounding box center [620, 262] width 31 height 10
click at [89, 185] on h4 "Online Event Page" at bounding box center [103, 182] width 82 height 12
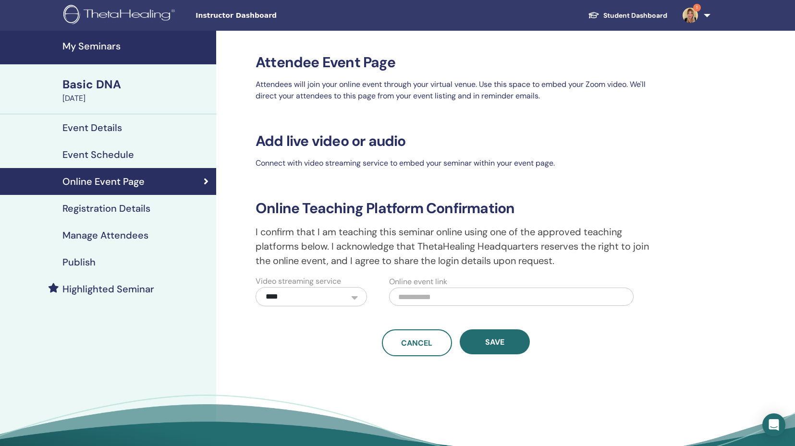
click at [104, 95] on div "[DATE]" at bounding box center [136, 99] width 148 height 12
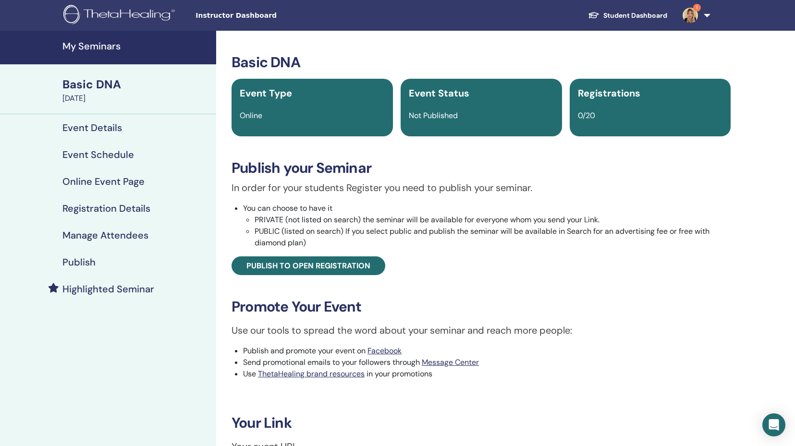
click at [95, 50] on h4 "My Seminars" at bounding box center [136, 46] width 148 height 12
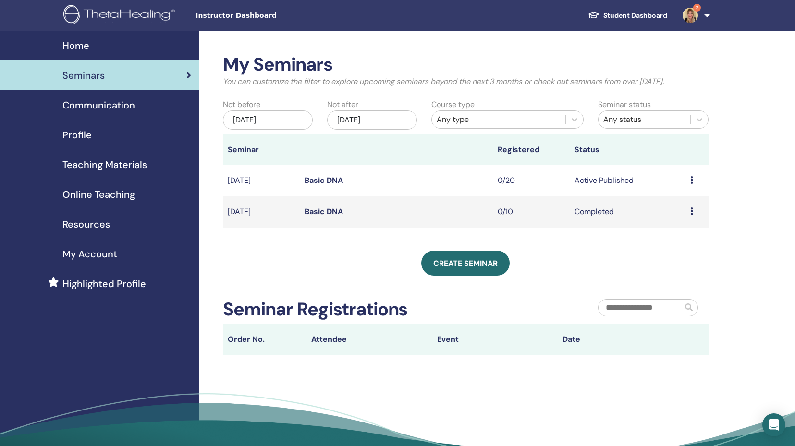
click at [689, 17] on img at bounding box center [690, 15] width 15 height 15
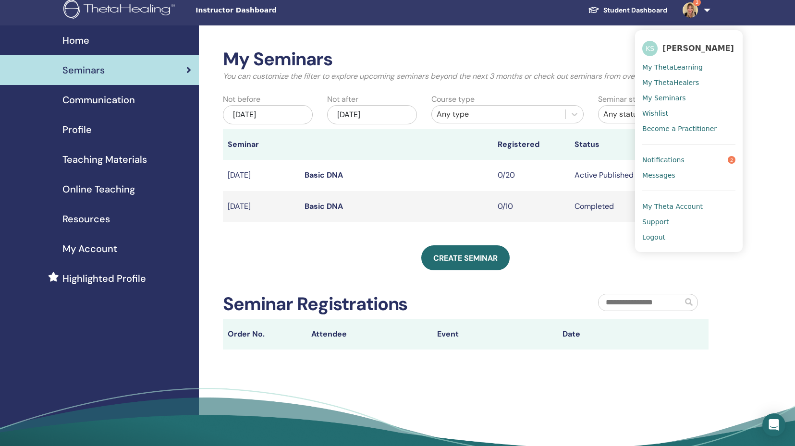
scroll to position [5, 0]
click at [684, 161] on link "Notifications 2" at bounding box center [688, 160] width 93 height 15
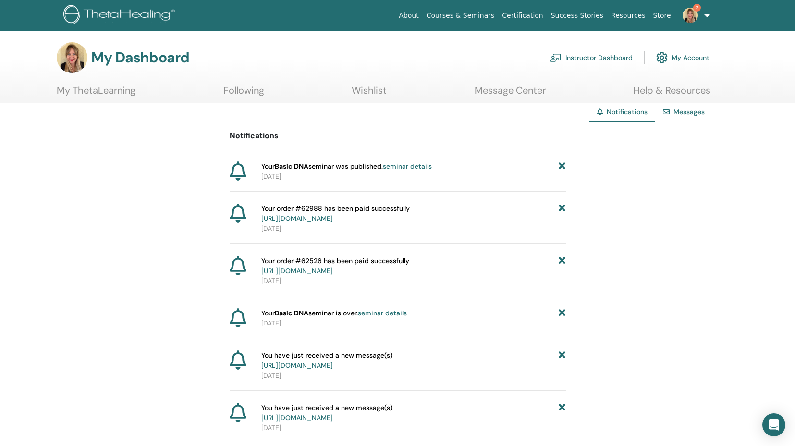
scroll to position [0, 0]
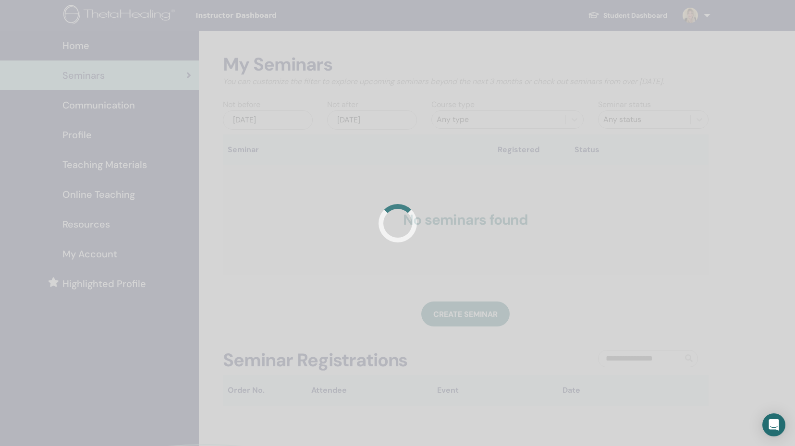
scroll to position [3, 0]
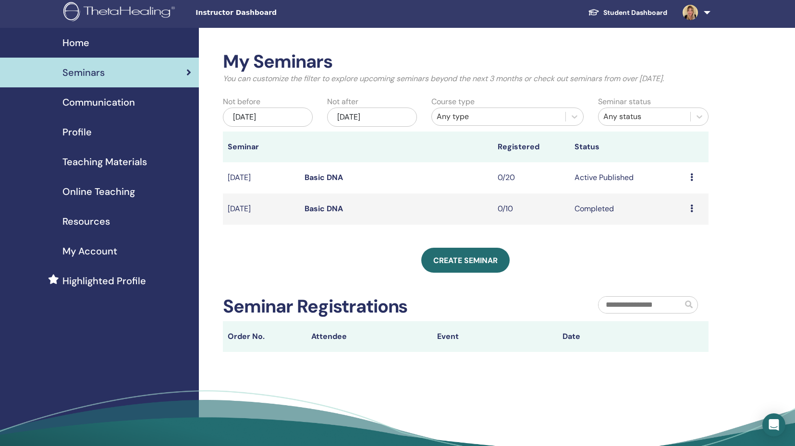
click at [255, 178] on td "Nov/14, 2025" at bounding box center [261, 177] width 77 height 31
click at [326, 177] on link "Basic DNA" at bounding box center [324, 177] width 38 height 10
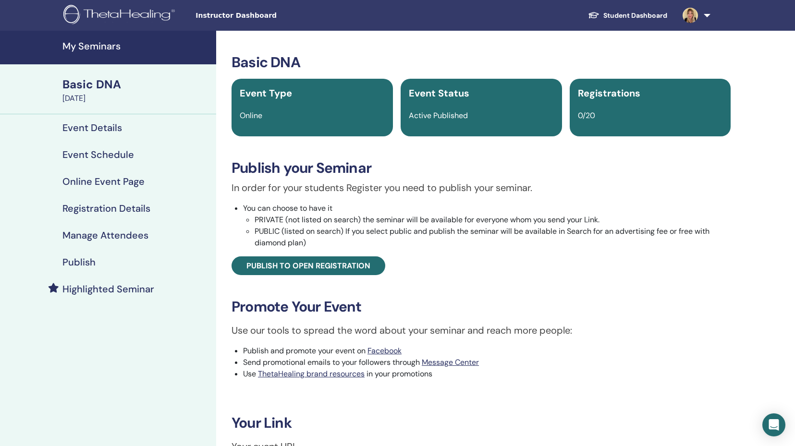
click at [638, 15] on link "Student Dashboard" at bounding box center [627, 16] width 95 height 18
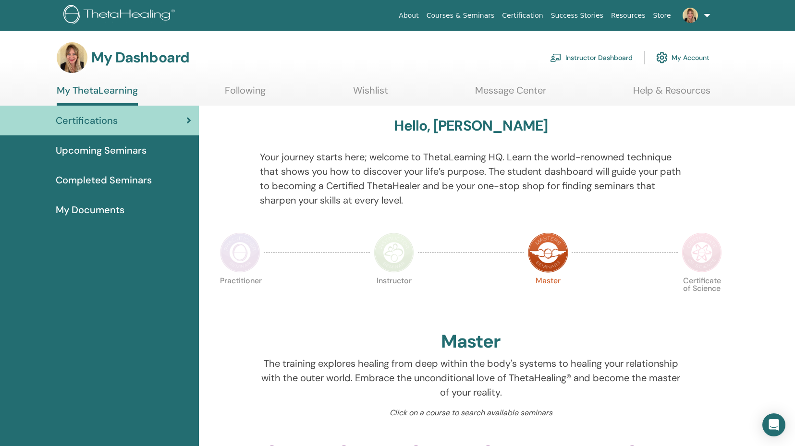
click at [688, 18] on img at bounding box center [690, 15] width 15 height 15
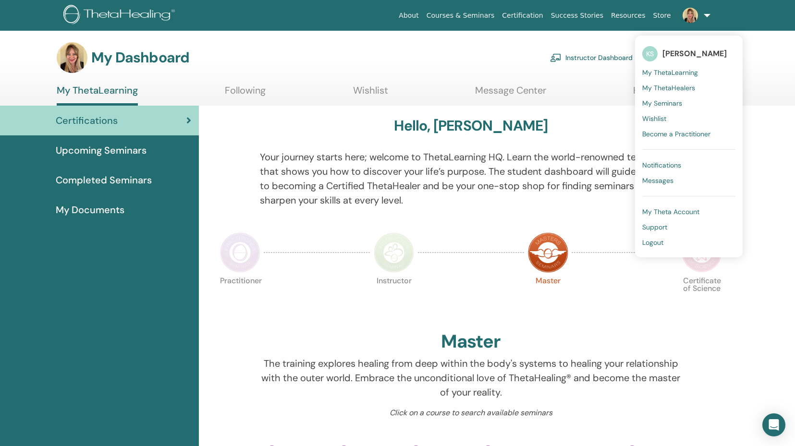
click at [683, 55] on span "[PERSON_NAME]" at bounding box center [694, 54] width 64 height 10
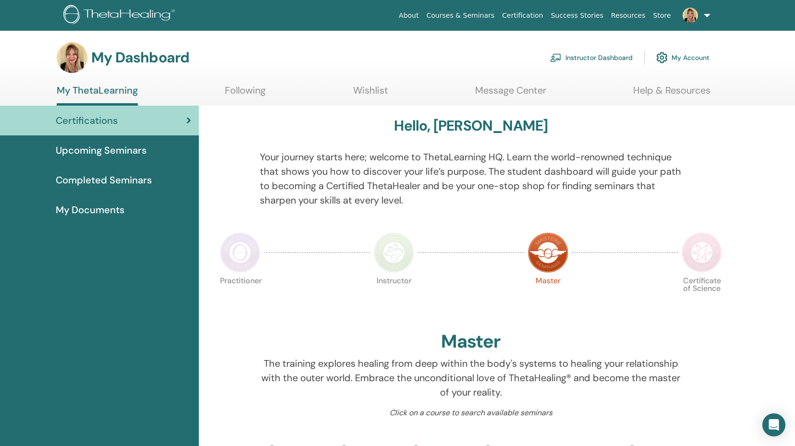
click at [698, 59] on link "My Account" at bounding box center [682, 57] width 53 height 21
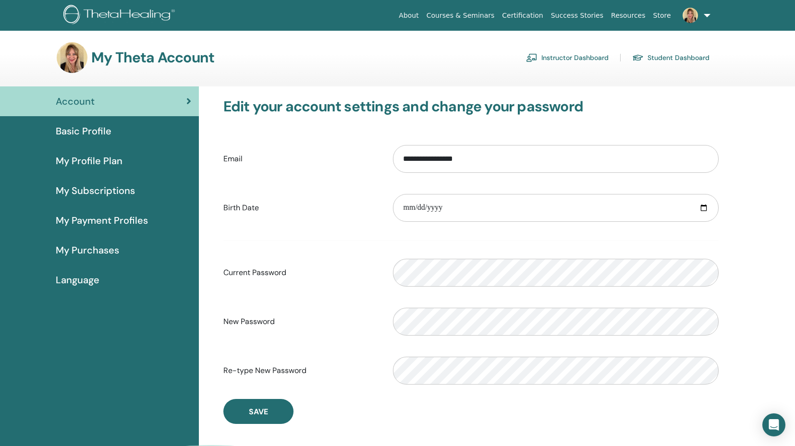
click at [662, 56] on link "Student Dashboard" at bounding box center [670, 57] width 77 height 15
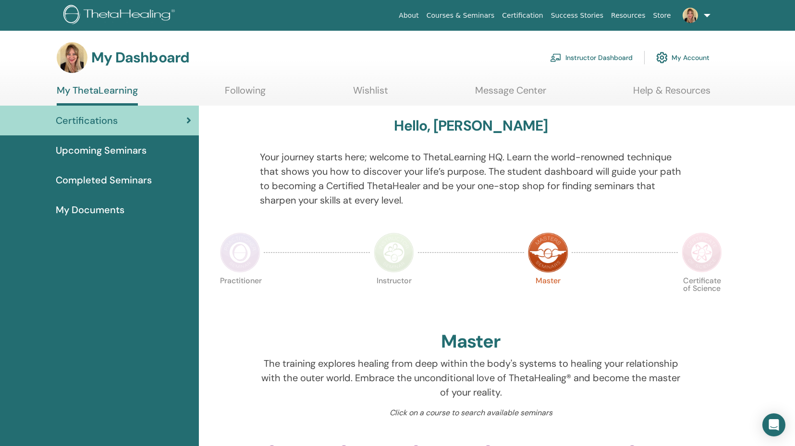
click at [679, 59] on link "My Account" at bounding box center [682, 57] width 53 height 21
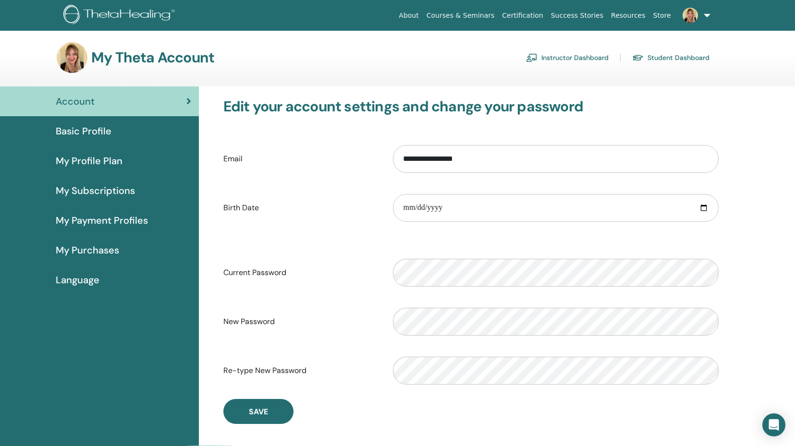
click at [77, 128] on span "Basic Profile" at bounding box center [84, 131] width 56 height 14
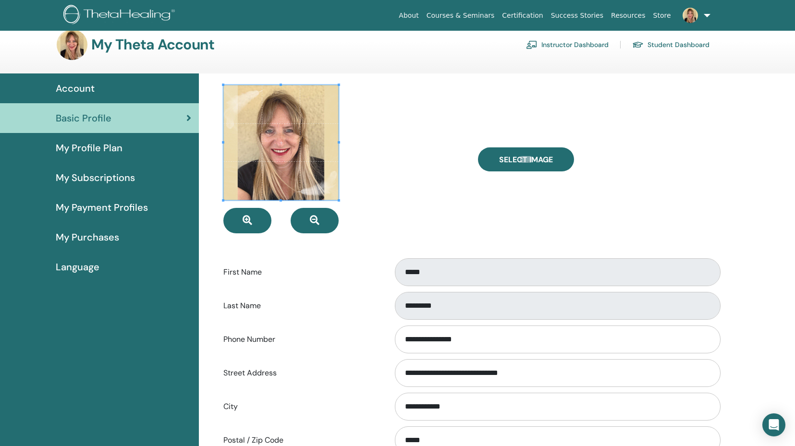
scroll to position [12, 0]
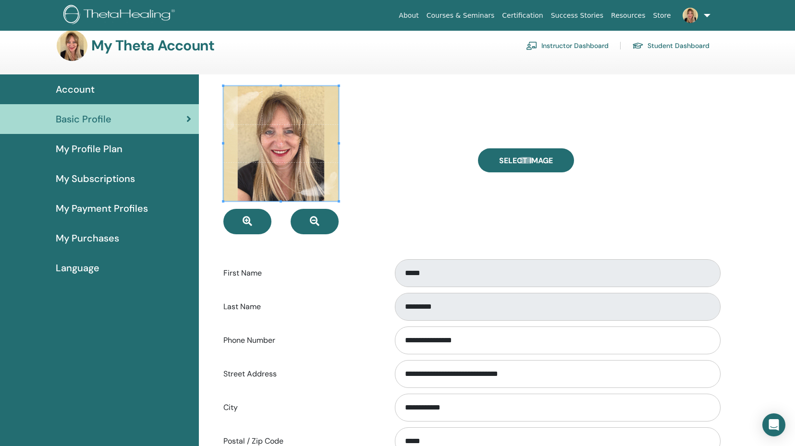
click at [92, 269] on span "Language" at bounding box center [78, 268] width 44 height 14
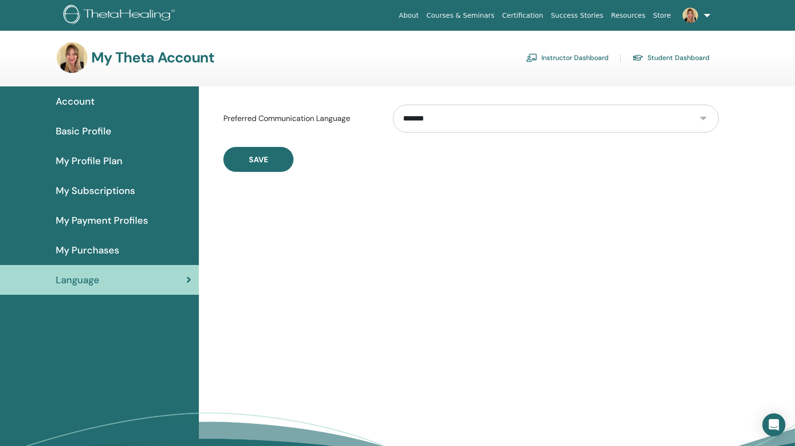
select select "***"
click at [264, 160] on span "Save" at bounding box center [258, 160] width 19 height 10
select select "***"
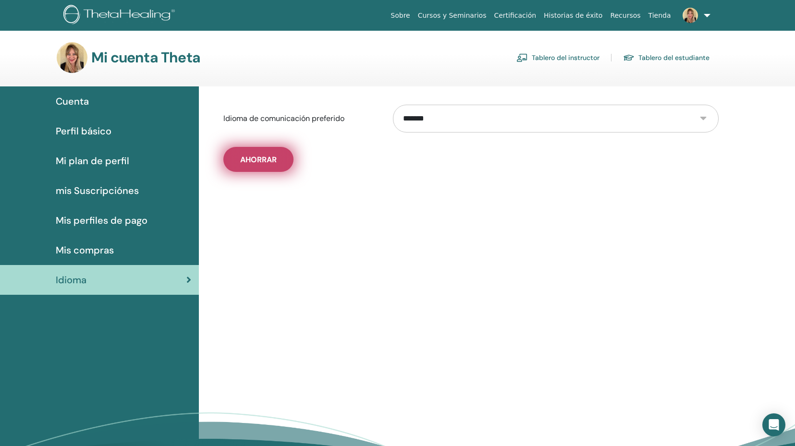
click at [268, 164] on span "Ahorrar" at bounding box center [258, 160] width 37 height 10
select select "***"
drag, startPoint x: 266, startPoint y: 166, endPoint x: 329, endPoint y: 188, distance: 66.7
click at [266, 166] on button "Ahorrar" at bounding box center [258, 159] width 70 height 25
click at [249, 161] on span "Save" at bounding box center [258, 160] width 19 height 10
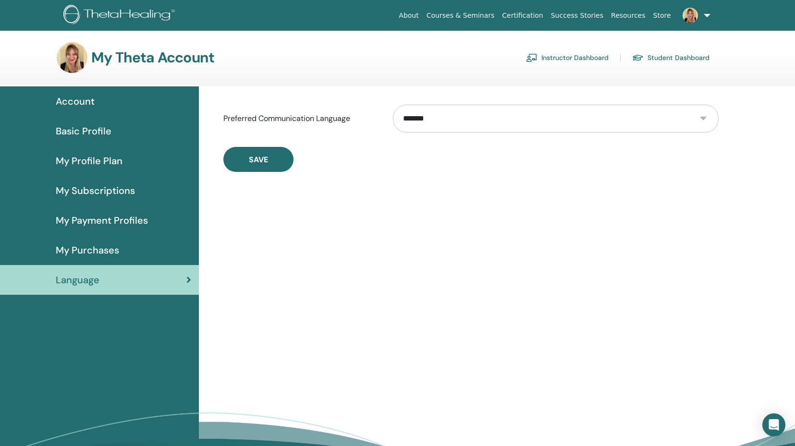
click at [108, 251] on span "My Purchases" at bounding box center [87, 250] width 63 height 14
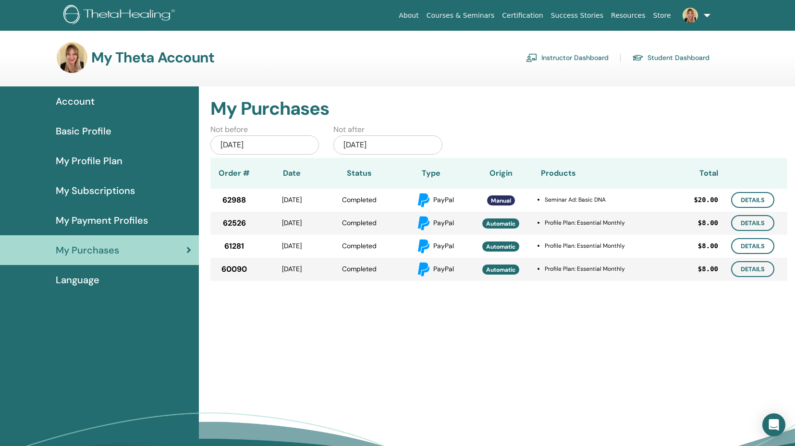
click at [99, 131] on span "Basic Profile" at bounding box center [84, 131] width 56 height 14
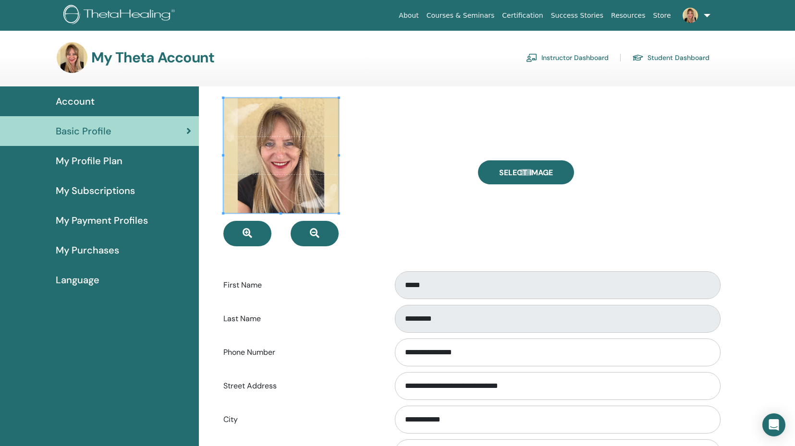
click at [101, 158] on span "My Profile Plan" at bounding box center [89, 161] width 67 height 14
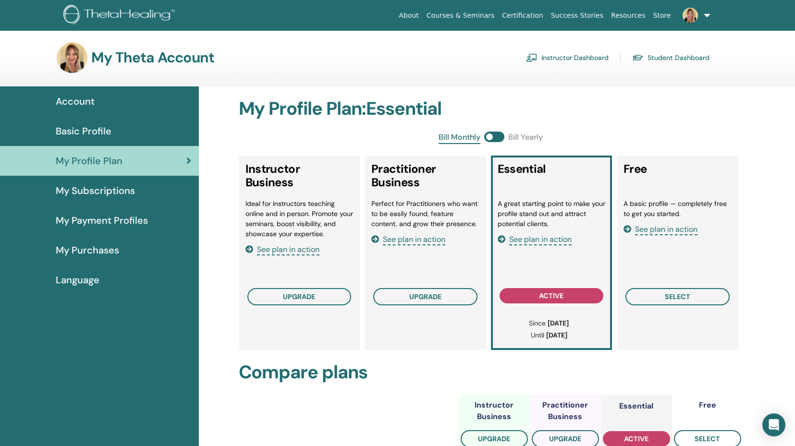
click at [296, 249] on span "See plan in action" at bounding box center [288, 249] width 62 height 11
click at [117, 194] on span "My Subscriptions" at bounding box center [95, 190] width 79 height 14
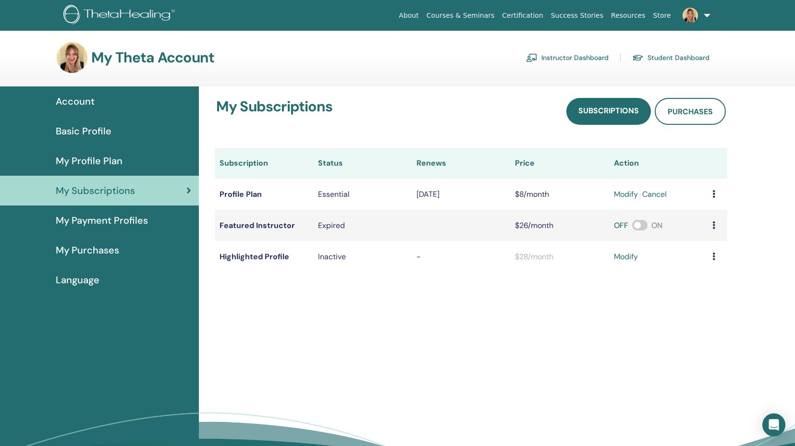
click at [89, 101] on span "Account" at bounding box center [75, 101] width 39 height 14
